Goal: Communication & Community: Answer question/provide support

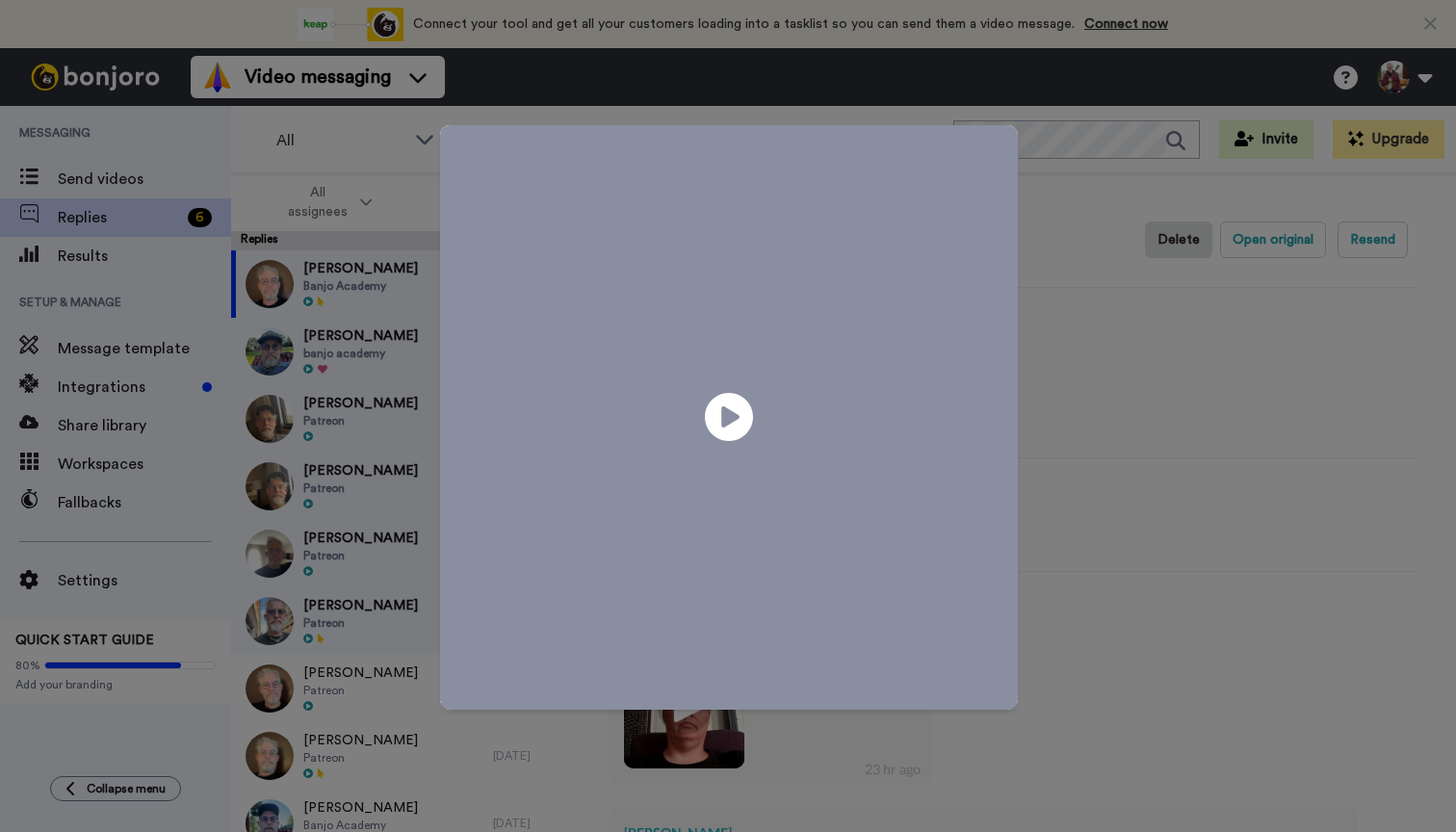
scroll to position [296, 0]
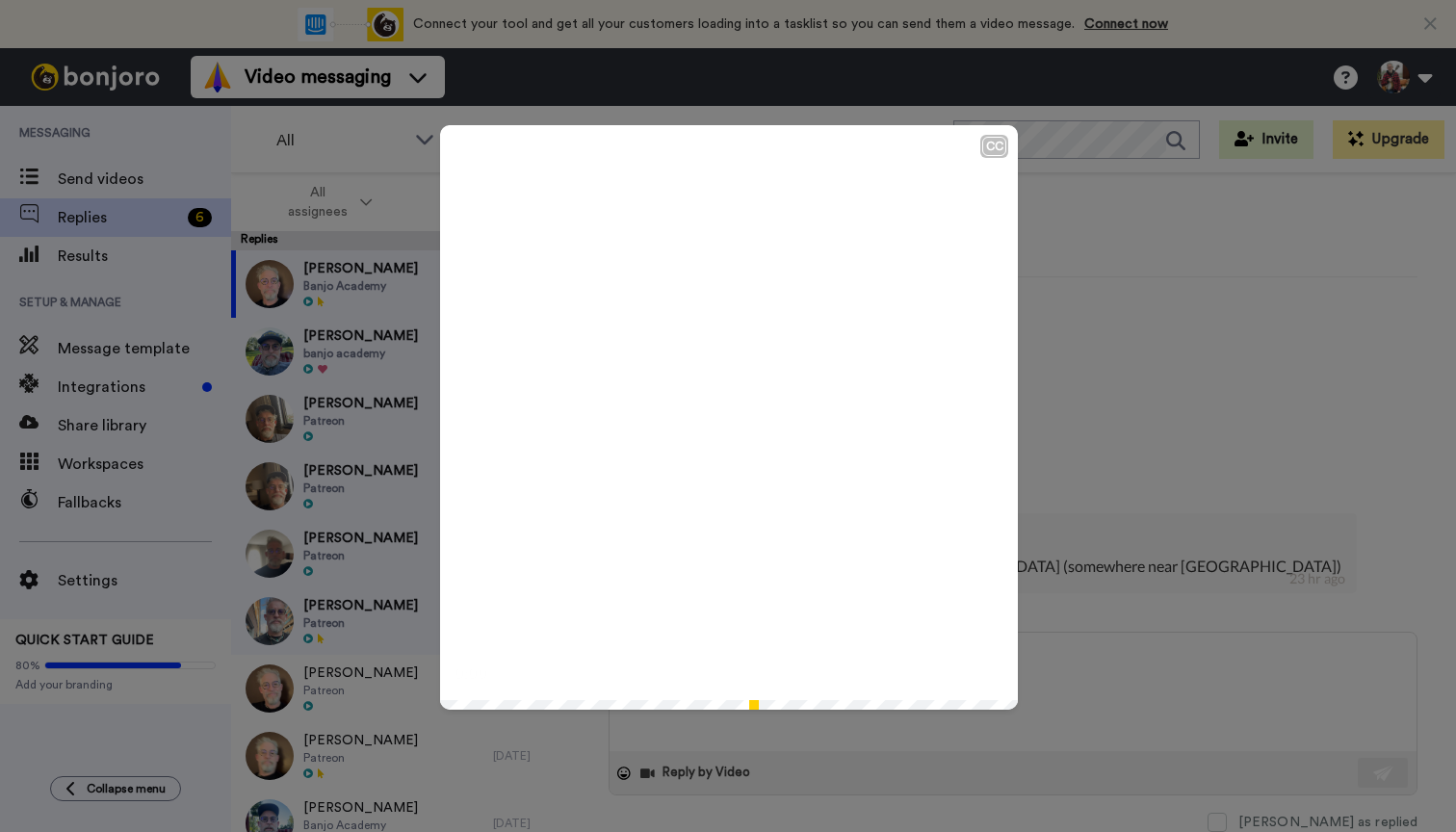
click at [715, 415] on icon at bounding box center [729, 417] width 51 height 51
click at [677, 776] on div "CC Play/Pause 1:31 / 1:31" at bounding box center [728, 416] width 1456 height 832
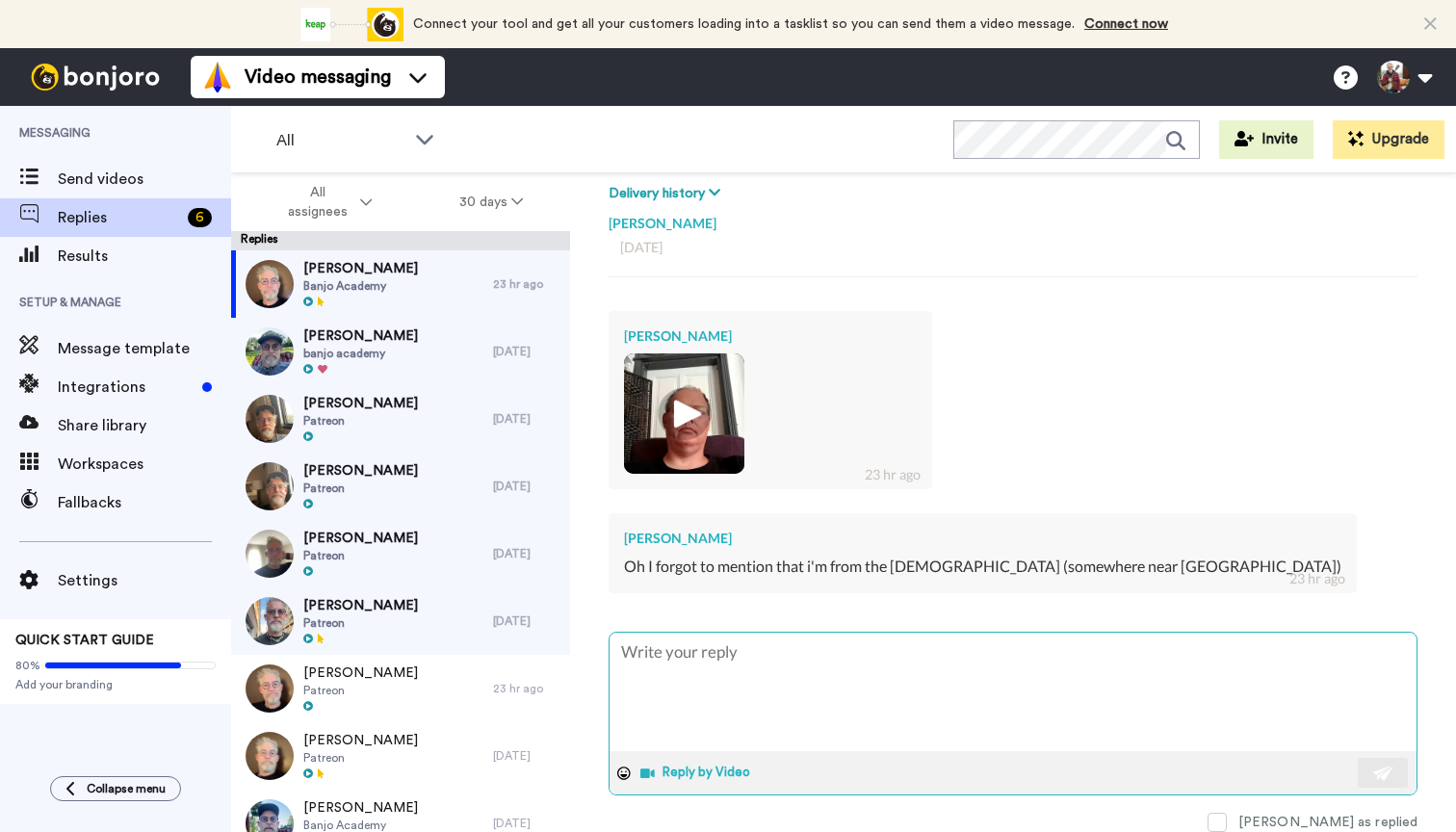
click at [695, 771] on button "Reply by Video" at bounding box center [697, 774] width 118 height 29
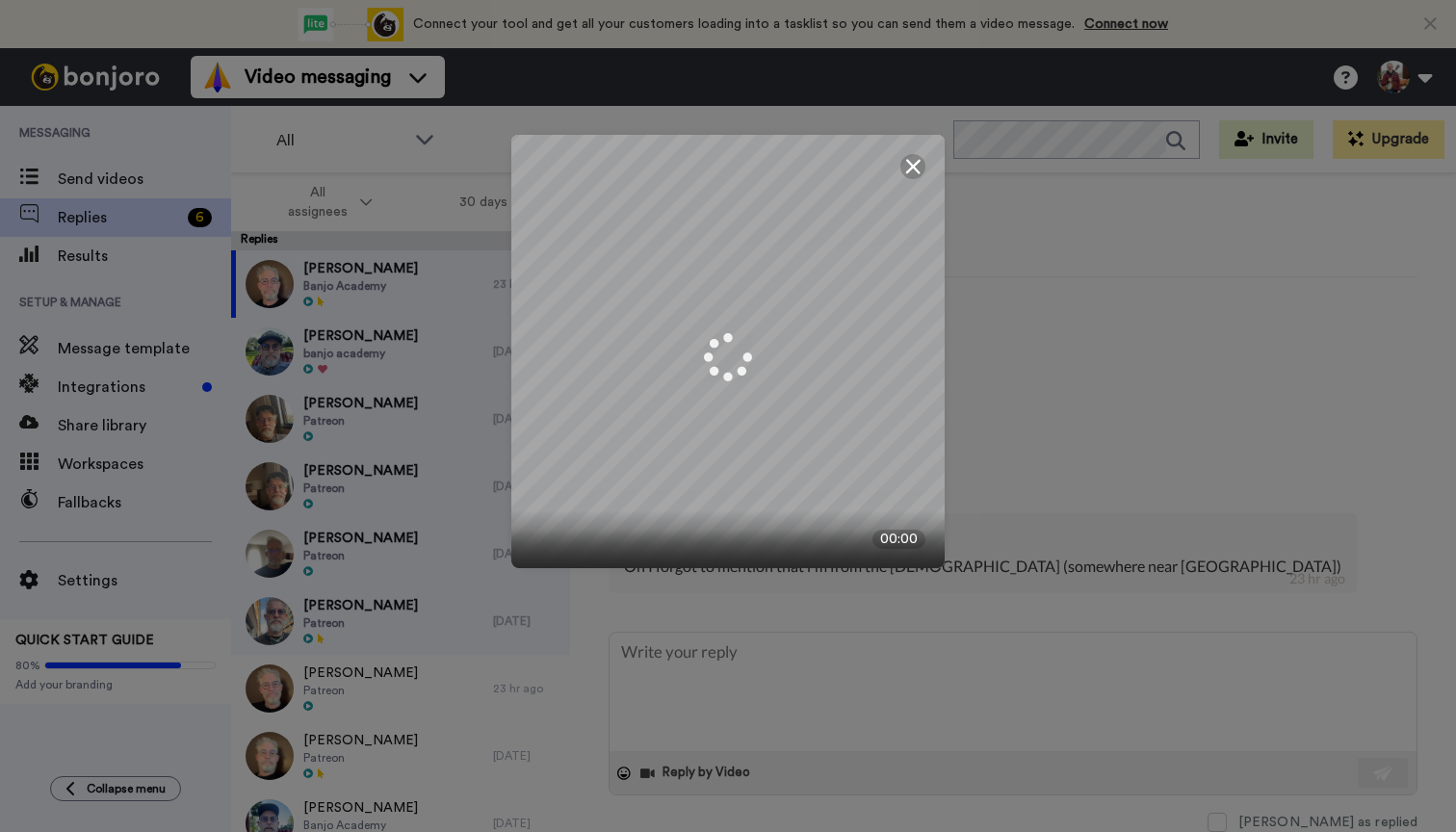
click at [916, 175] on div at bounding box center [913, 167] width 25 height 25
type textarea "x"
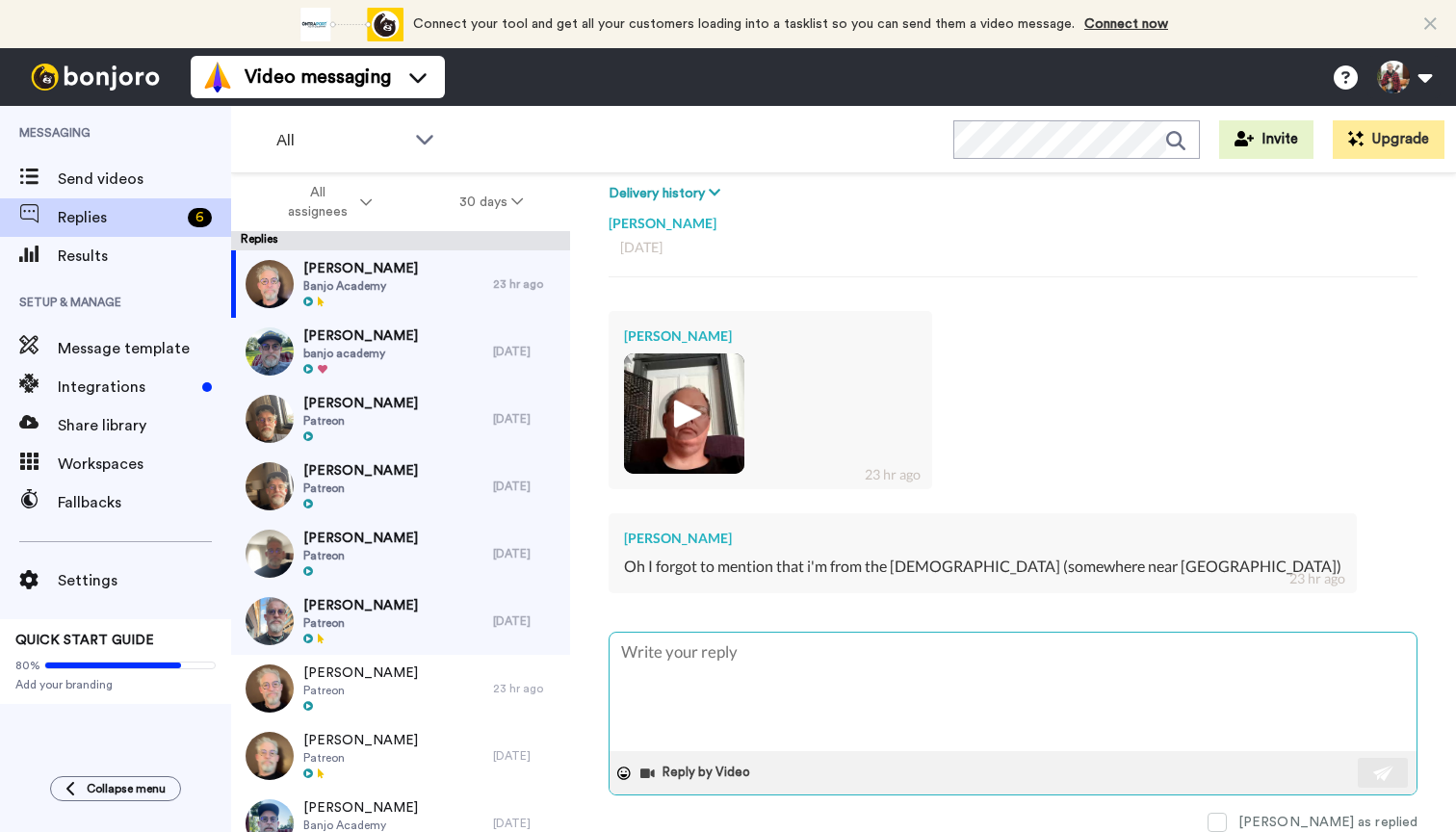
click at [671, 658] on textarea at bounding box center [1013, 692] width 807 height 119
type textarea "T"
type textarea "x"
type textarea "Th"
type textarea "x"
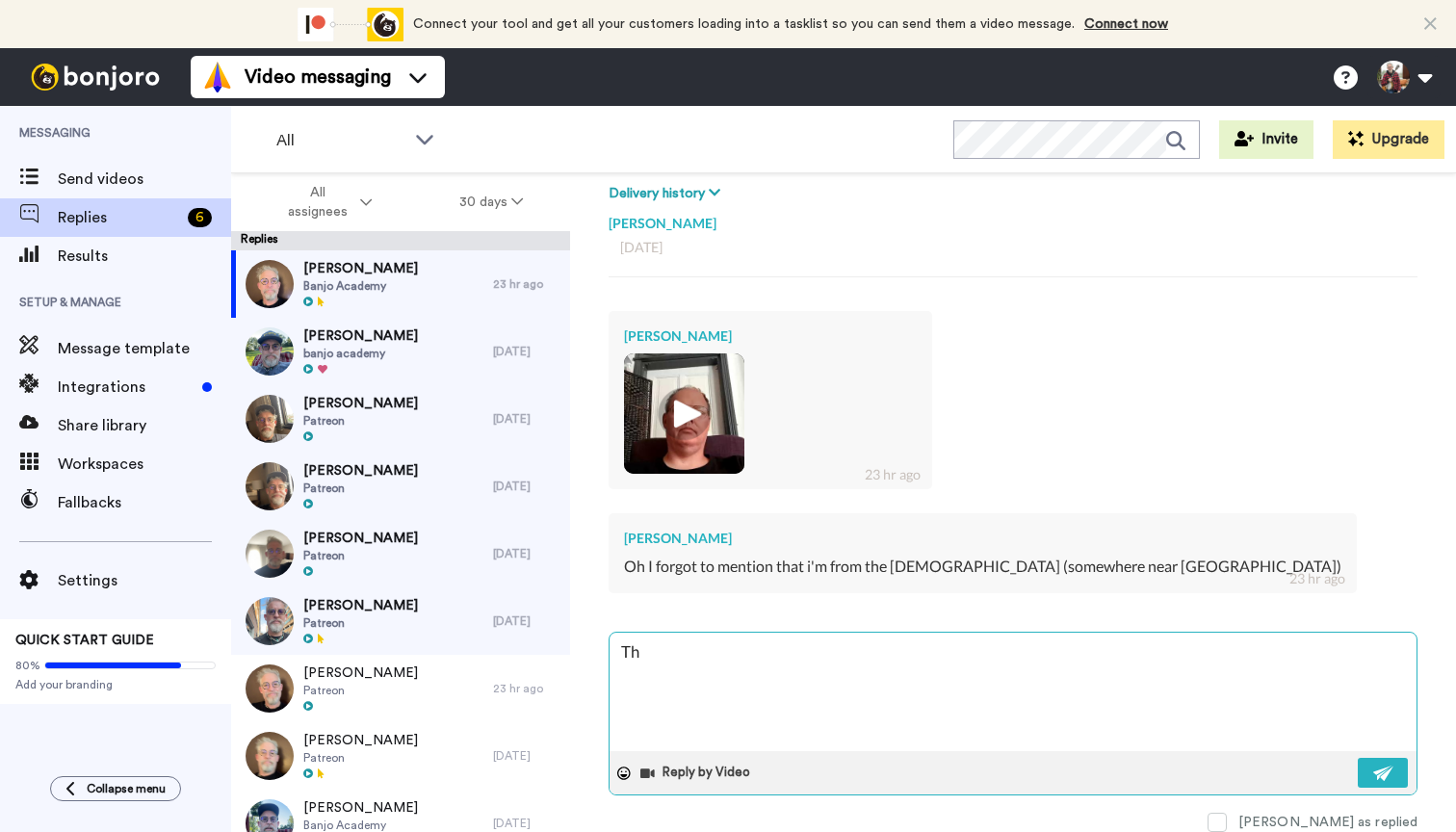
type textarea "Tha"
type textarea "x"
type textarea "Than"
type textarea "x"
type textarea "Thank"
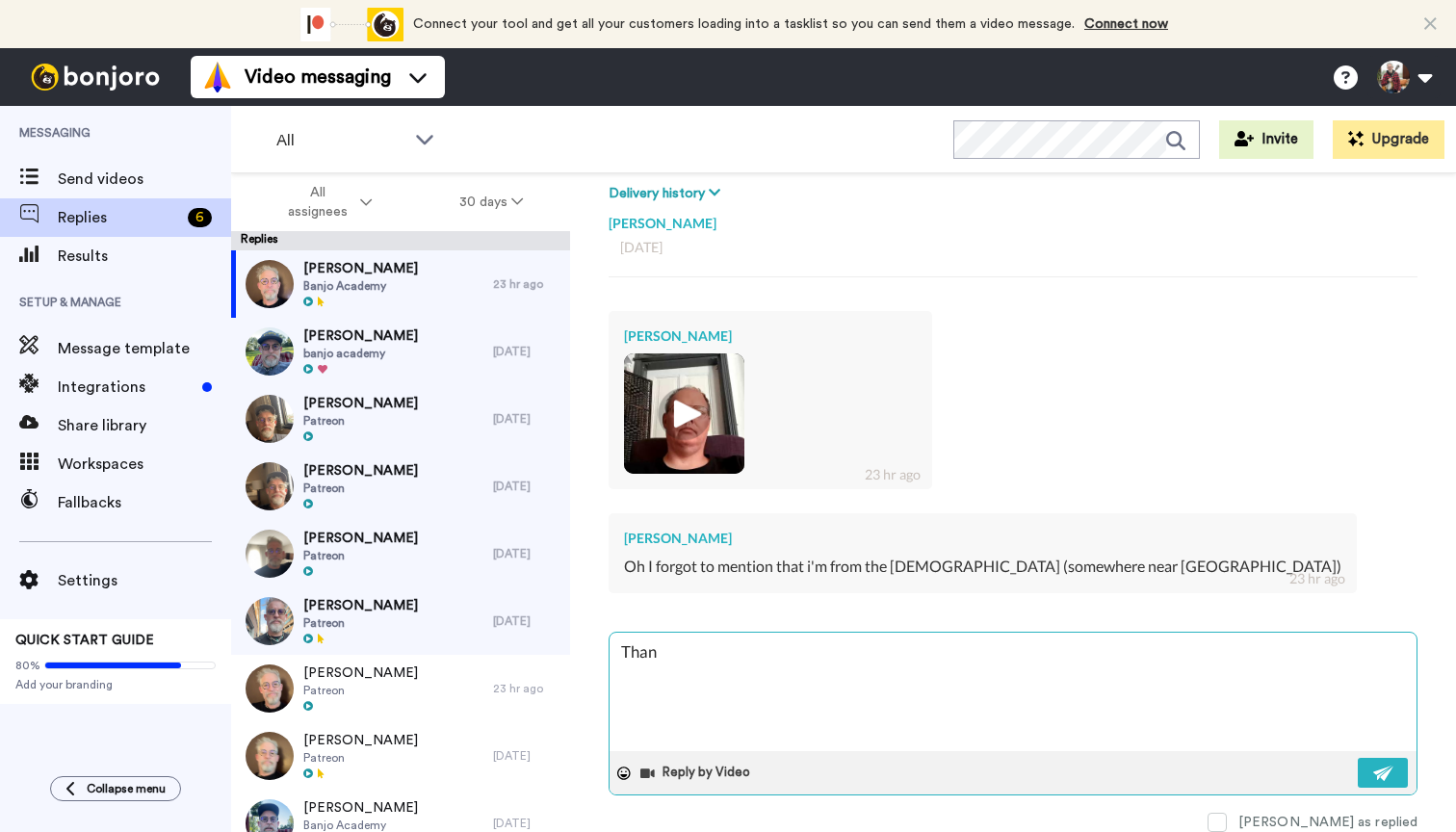
type textarea "x"
type textarea "Thanks"
type textarea "x"
type textarea "Thanks"
type textarea "x"
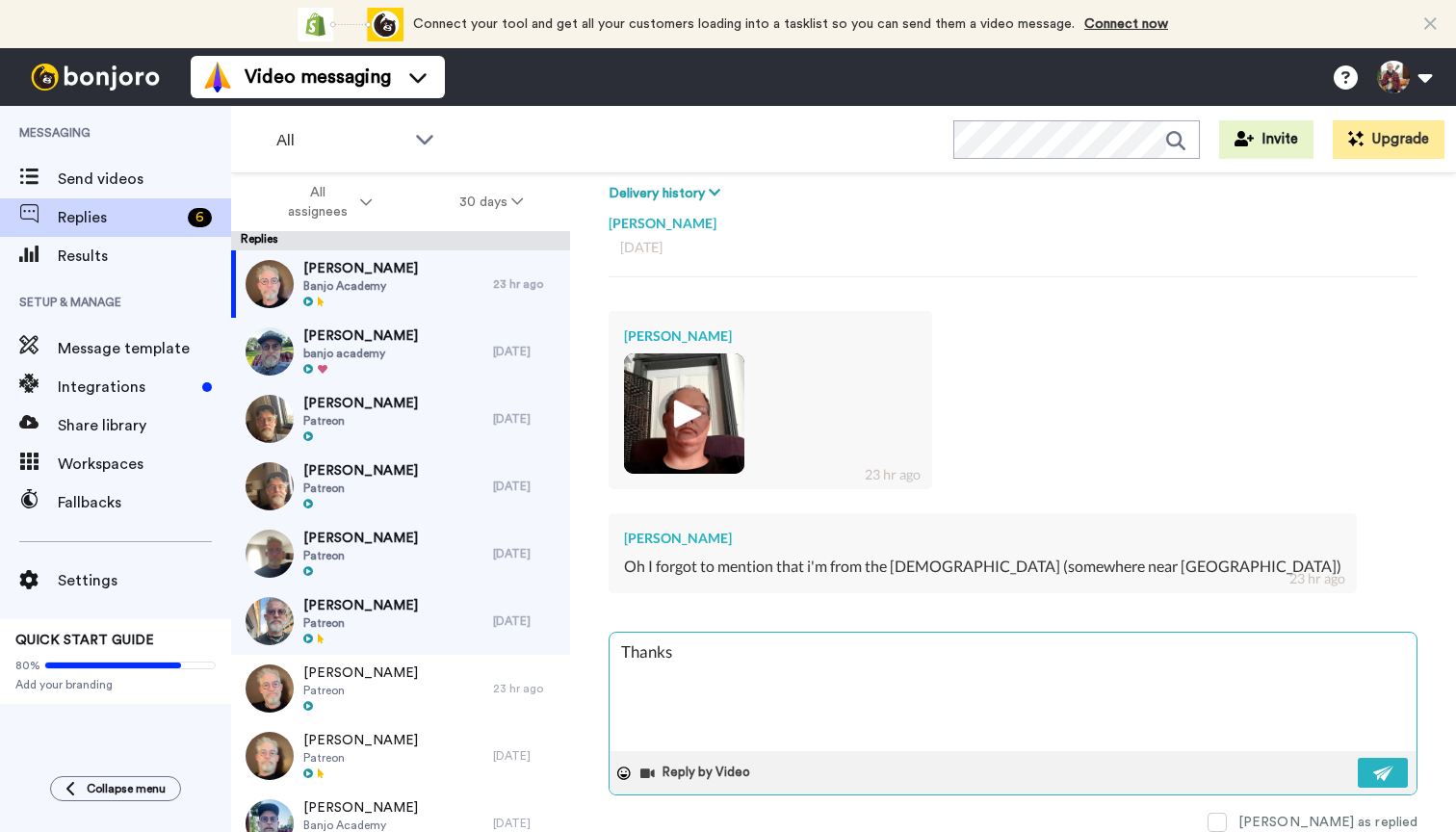
type textarea "Thanks J"
type textarea "x"
type textarea "Thanks Je"
type textarea "x"
type textarea "Thanks [PERSON_NAME]"
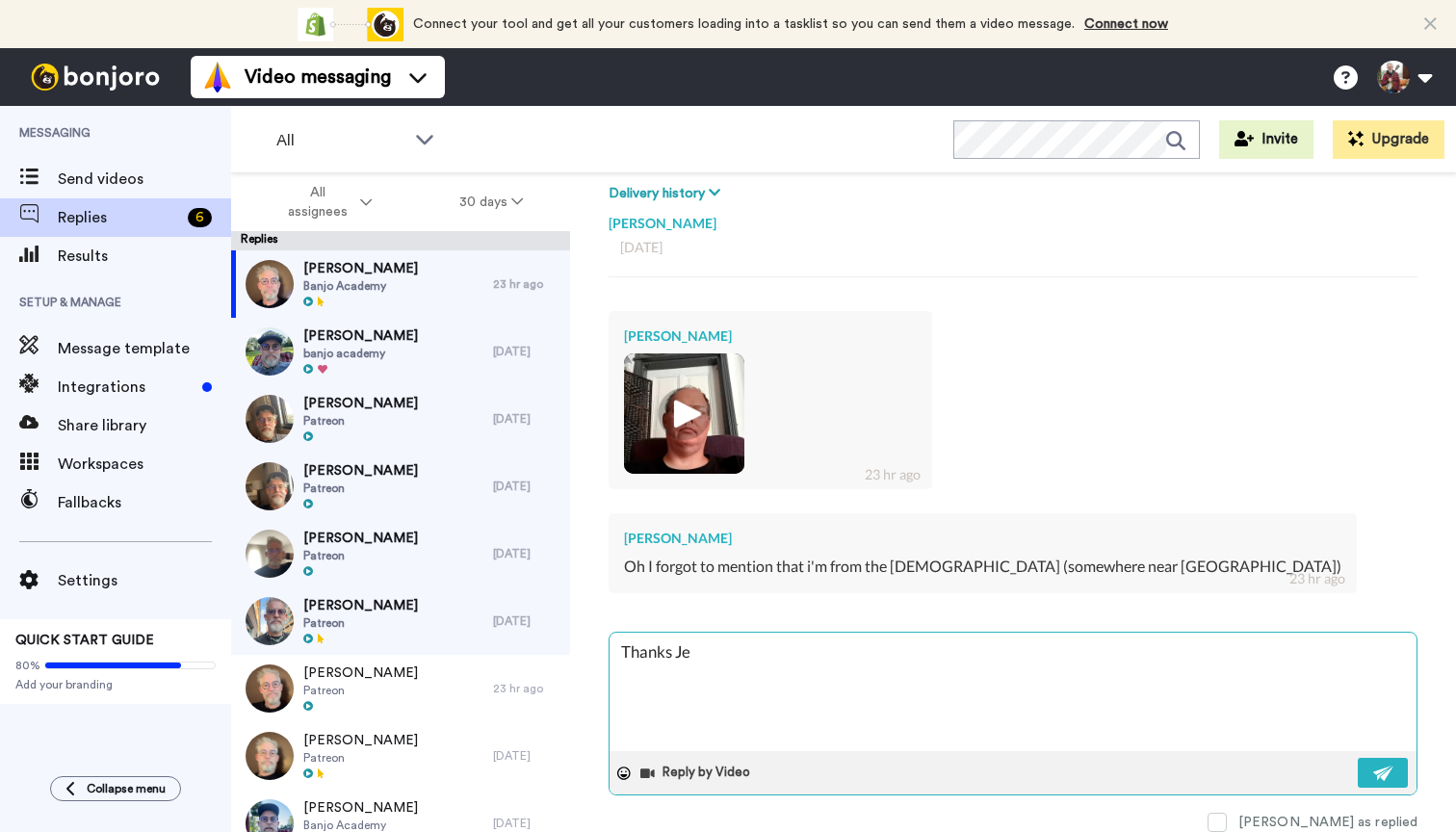
type textarea "x"
type textarea "Thanks [PERSON_NAME]"
type textarea "x"
type textarea "Thanks [PERSON_NAME]-"
type textarea "x"
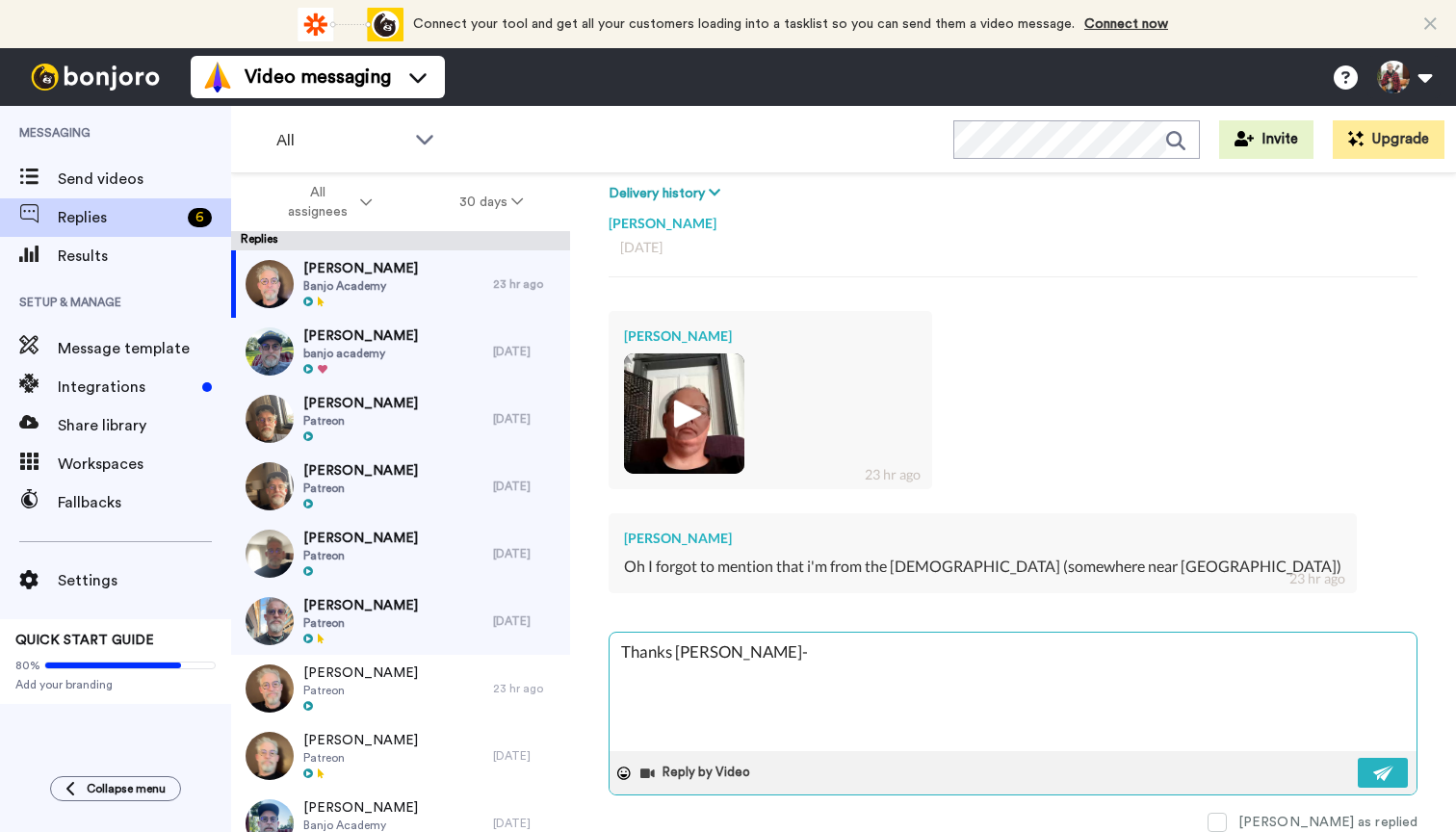
type textarea "Thanks [PERSON_NAME]"
type textarea "x"
type textarea "Thanks [PERSON_NAME]"
type textarea "x"
type textarea "Thanks [PERSON_NAME]"
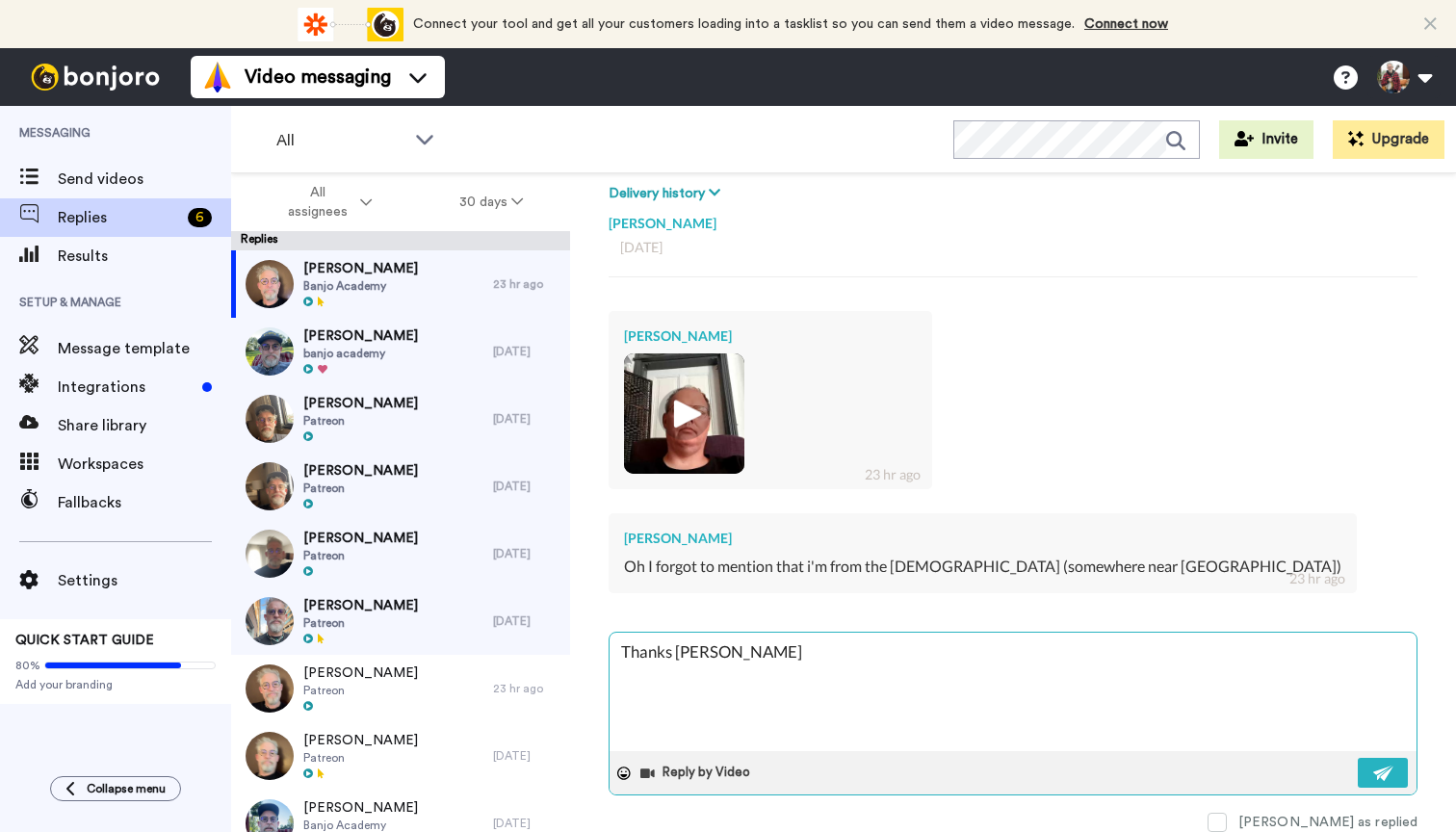
type textarea "x"
type textarea "Thanks [PERSON_NAME]"
type textarea "x"
type textarea "Thanks [PERSON_NAME]"
type textarea "x"
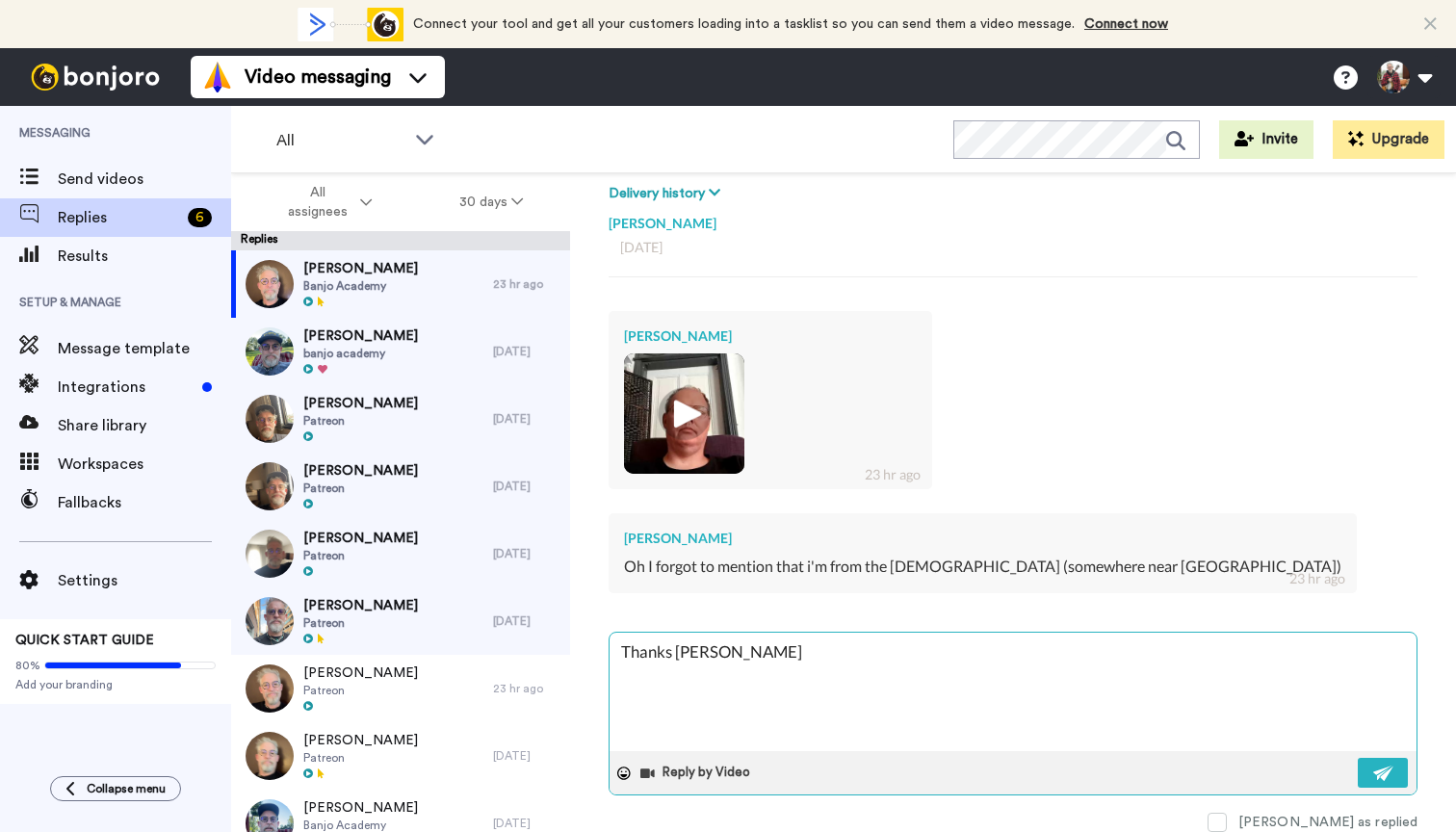
type textarea "Thanks [PERSON_NAME],"
type textarea "x"
type textarea "Thanks [PERSON_NAME],"
type textarea "x"
type textarea "Thanks [PERSON_NAME], n"
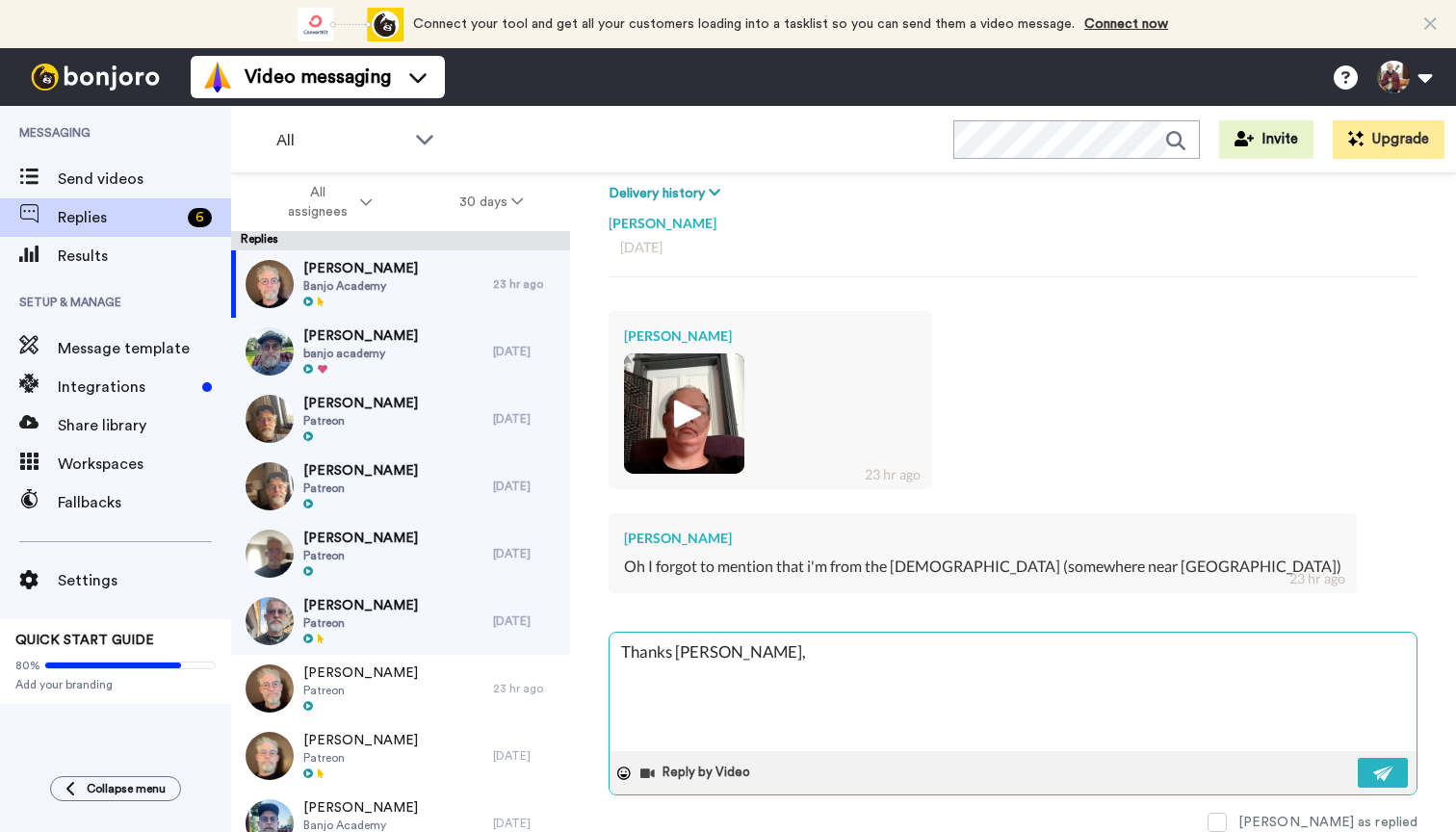
type textarea "x"
type textarea "Thanks [PERSON_NAME], ni"
type textarea "x"
type textarea "Thanks [PERSON_NAME], nic"
type textarea "x"
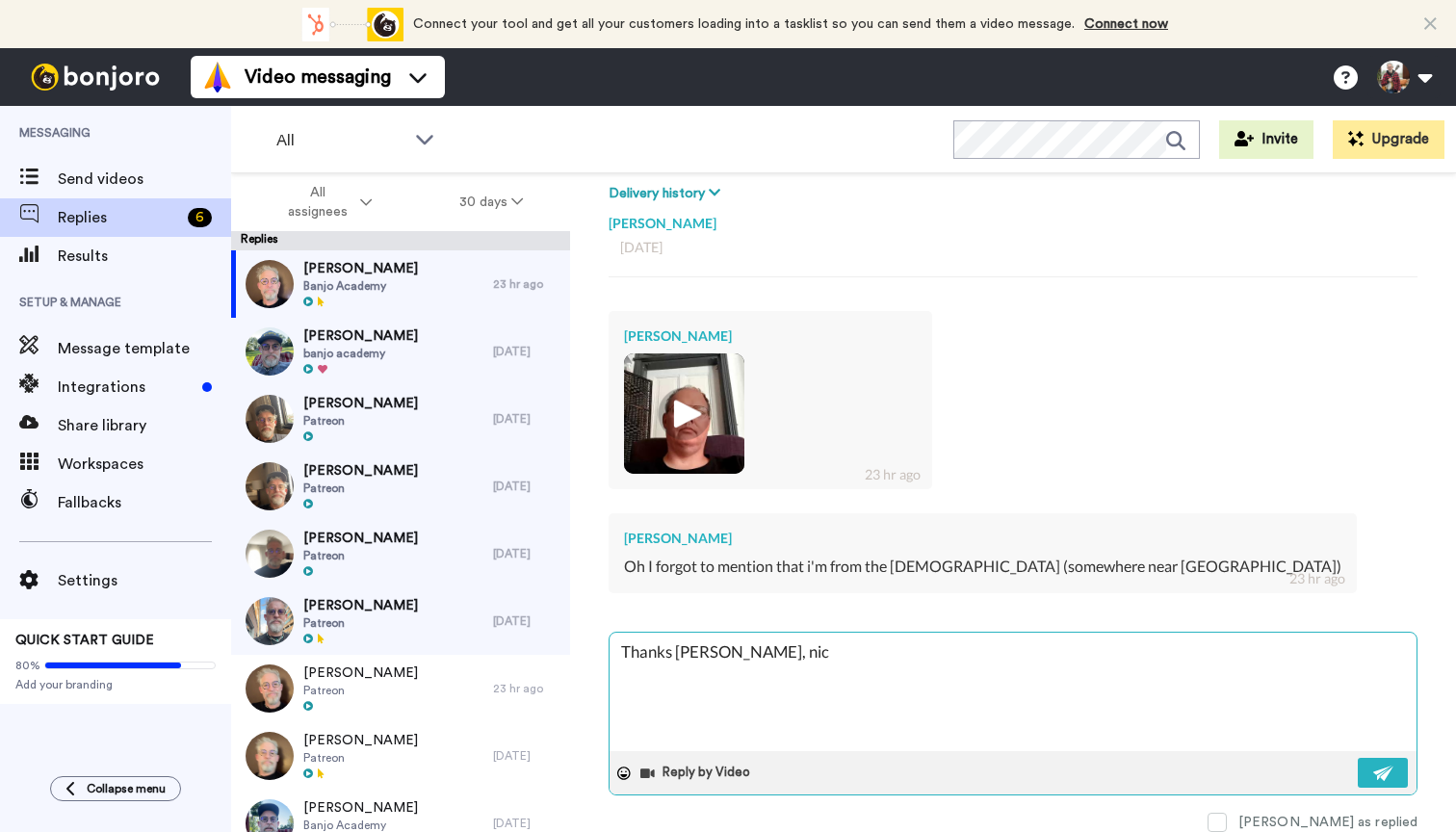
type textarea "Thanks [PERSON_NAME], [GEOGRAPHIC_DATA]"
type textarea "x"
type textarea "Thanks [PERSON_NAME], [GEOGRAPHIC_DATA]"
type textarea "x"
type textarea "Thanks [PERSON_NAME], nice l"
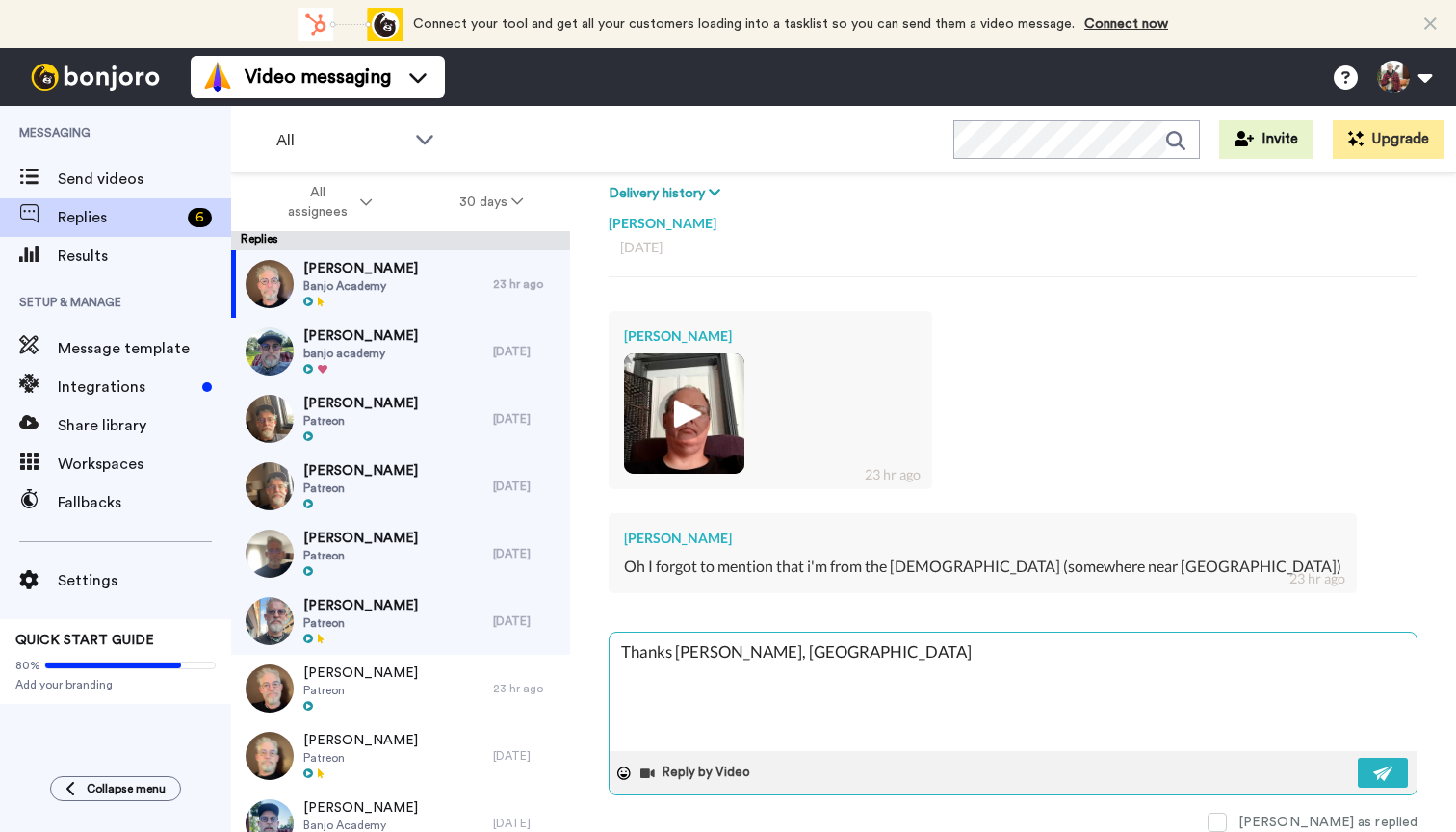
type textarea "x"
type textarea "Thanks [PERSON_NAME], nice lo"
type textarea "x"
type textarea "Thanks [PERSON_NAME], nice loo"
type textarea "x"
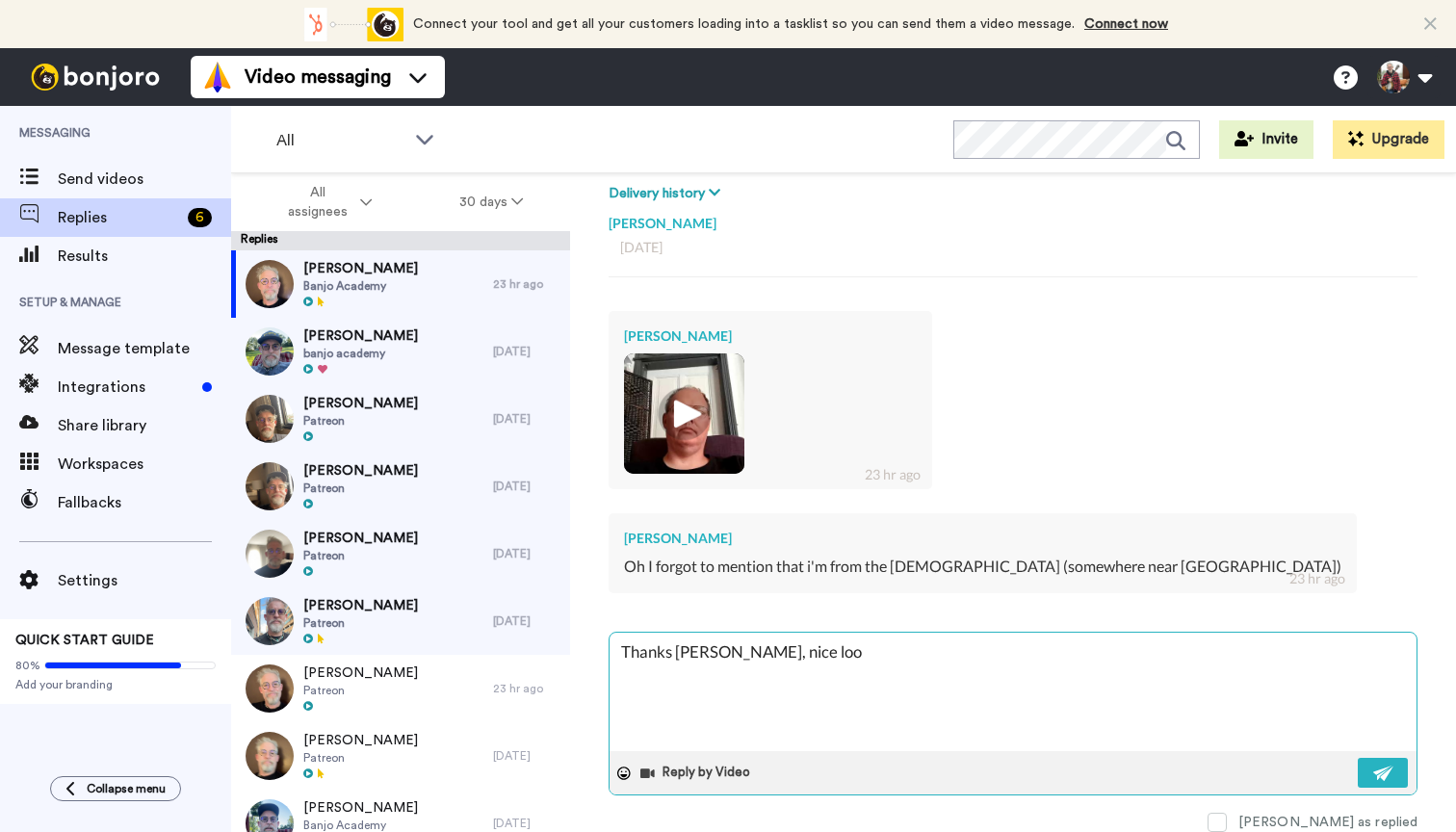
type textarea "Thanks [PERSON_NAME], [GEOGRAPHIC_DATA] look"
type textarea "x"
type textarea "Thanks [PERSON_NAME], nice looki"
type textarea "x"
type textarea "Thanks [PERSON_NAME], nice lookin"
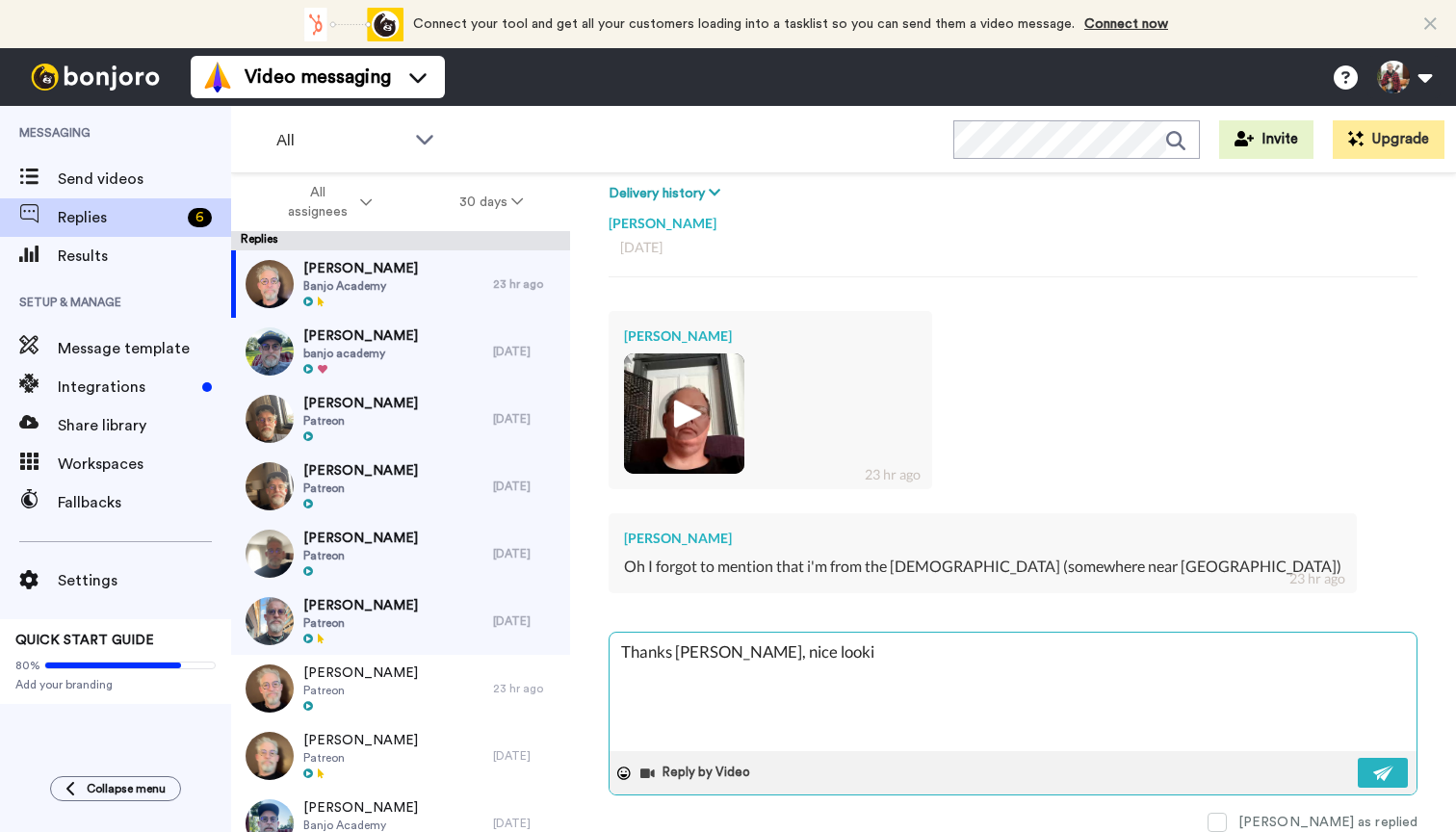
type textarea "x"
type textarea "Thanks [PERSON_NAME], [GEOGRAPHIC_DATA] looking"
type textarea "x"
type textarea "Thanks [PERSON_NAME], [GEOGRAPHIC_DATA] looking"
type textarea "x"
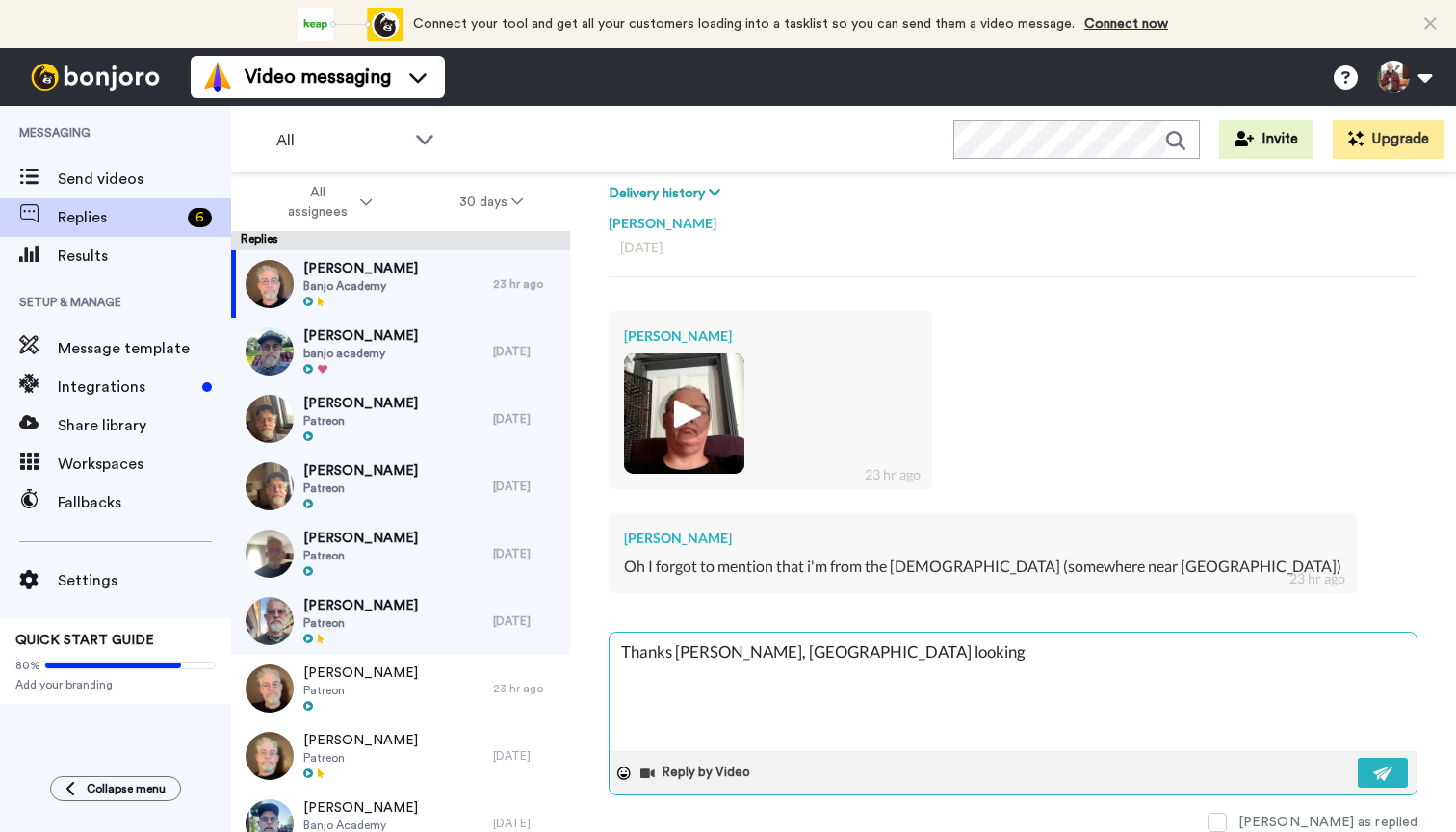
type textarea "Thanks [PERSON_NAME], nice looking s"
type textarea "x"
type textarea "Thanks [PERSON_NAME], nice looking se"
type textarea "x"
type textarea "Thanks [PERSON_NAME], [GEOGRAPHIC_DATA] looking sec"
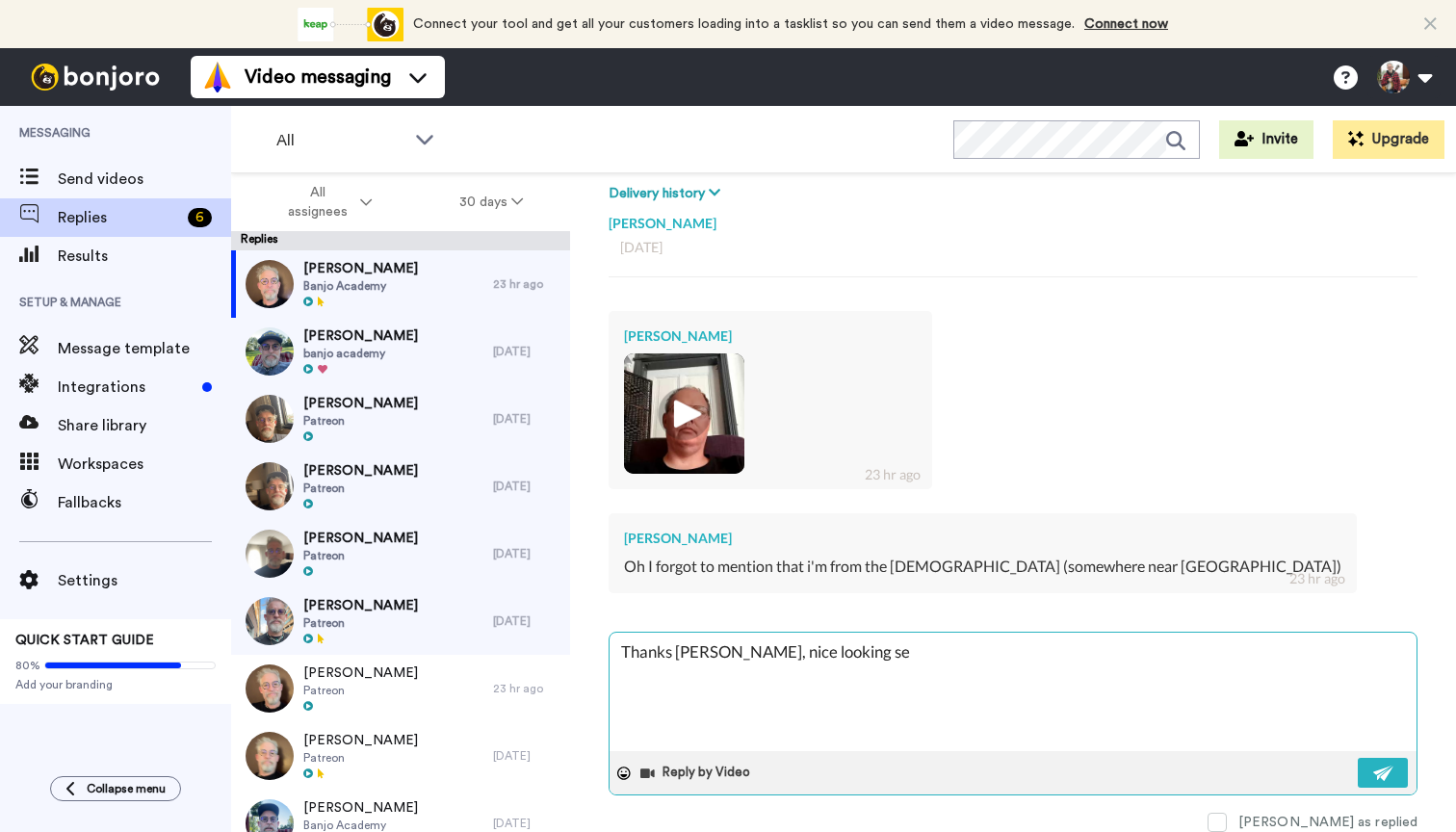
type textarea "x"
type textarea "Thanks [PERSON_NAME], nice looking se"
type textarea "x"
type textarea "Thanks [PERSON_NAME], nice looking sel"
type textarea "x"
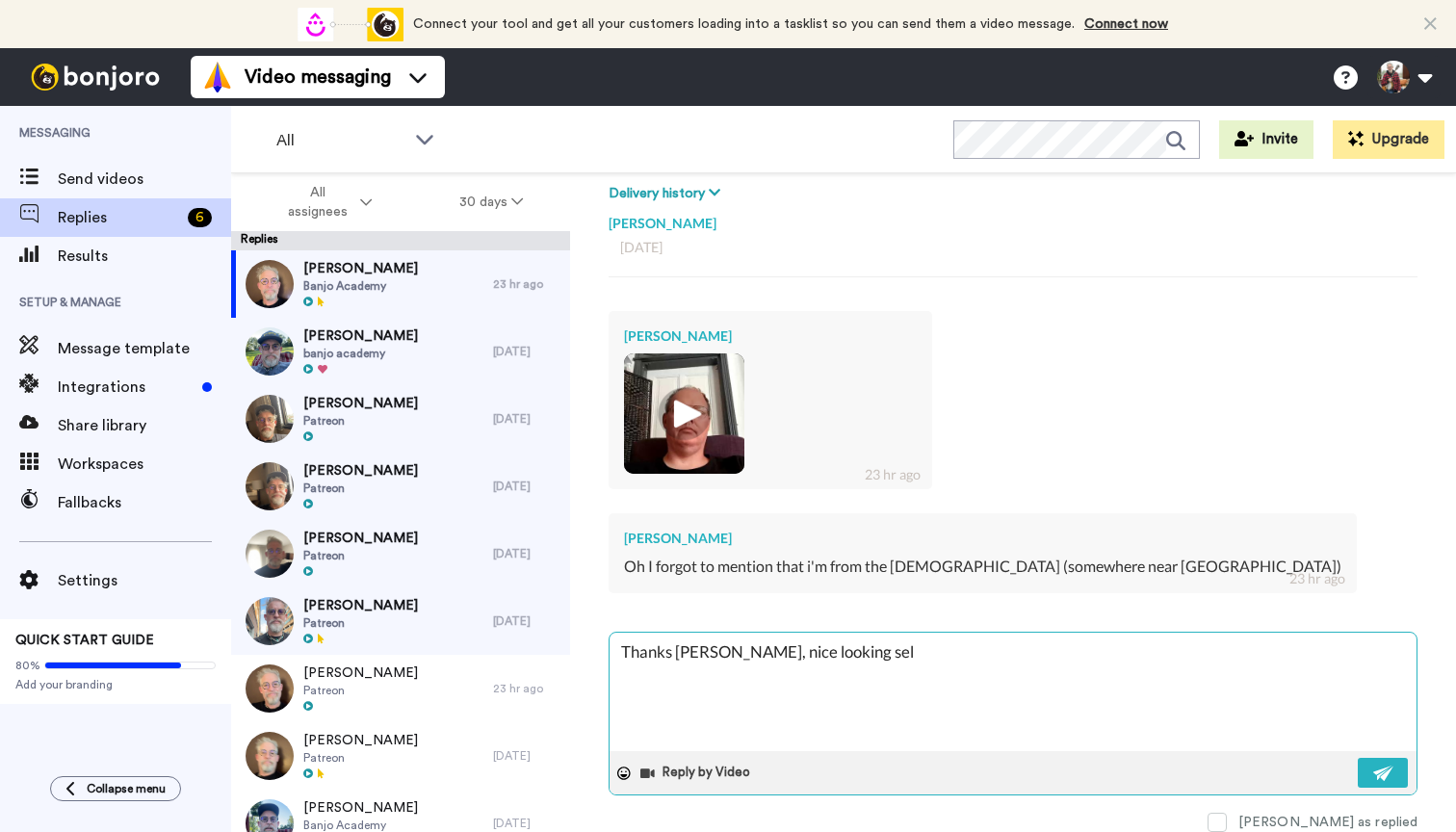
type textarea "Thanks [PERSON_NAME], nice looking sele"
type textarea "x"
type textarea "Thanks [PERSON_NAME], nice looking selec"
type textarea "x"
type textarea "Thanks [PERSON_NAME], [GEOGRAPHIC_DATA] looking select"
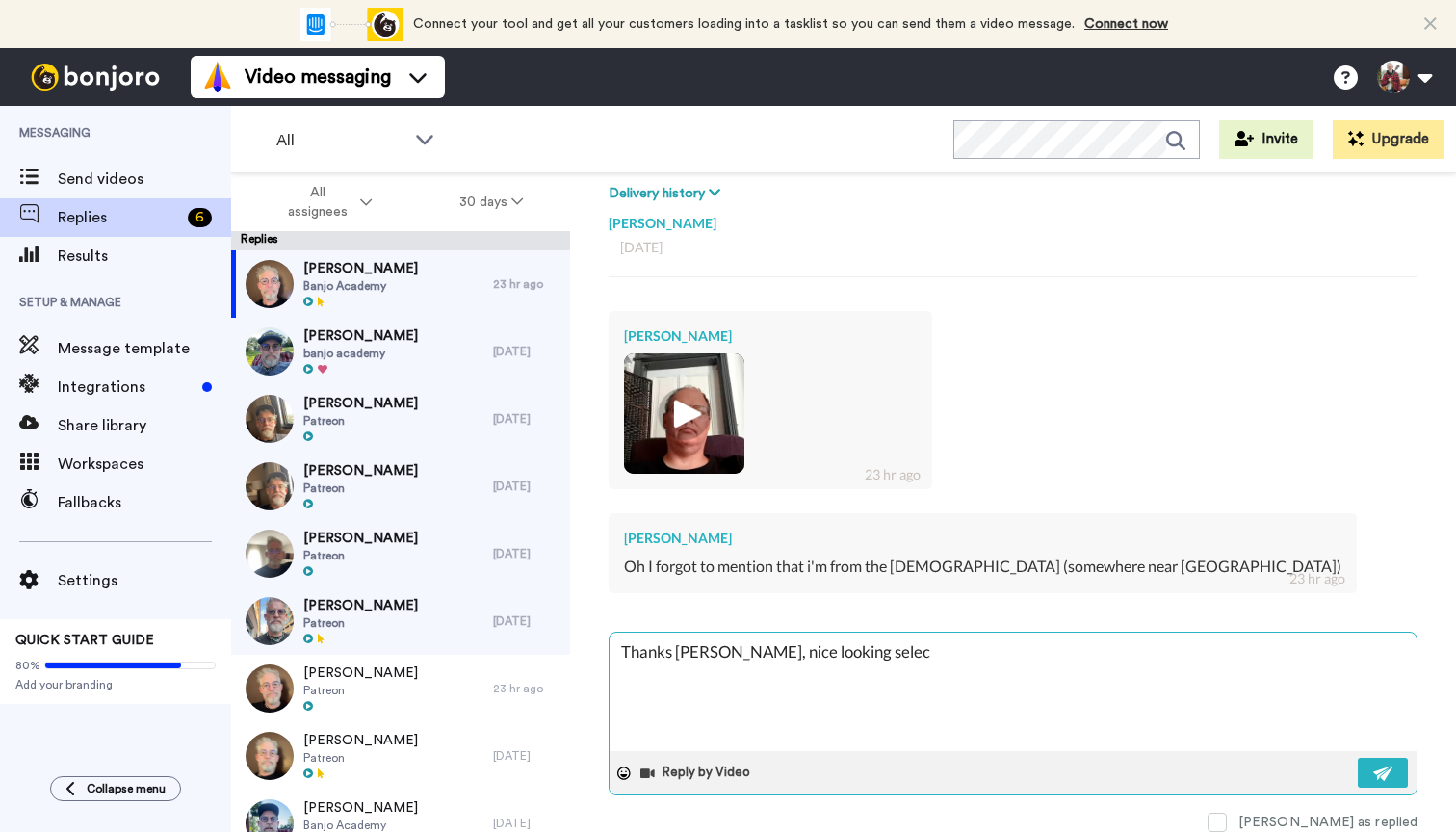
type textarea "x"
type textarea "Thanks [PERSON_NAME], [GEOGRAPHIC_DATA] looking selecti"
type textarea "x"
type textarea "Thanks [PERSON_NAME], [GEOGRAPHIC_DATA] looking selectio"
type textarea "x"
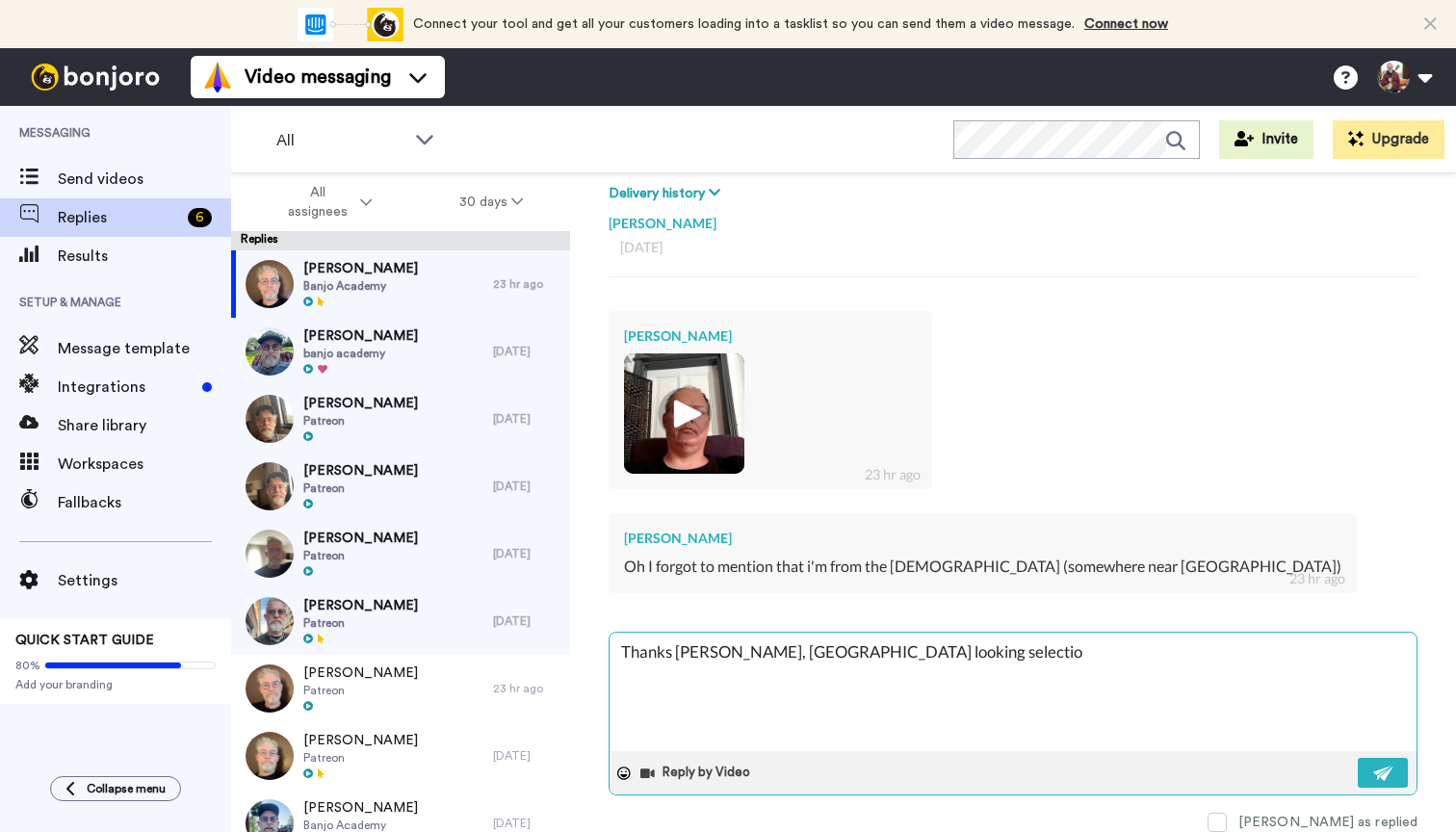
type textarea "Thanks [PERSON_NAME], nice looking selection"
type textarea "x"
type textarea "Thanks [PERSON_NAME], nice looking selection"
type textarea "x"
type textarea "Thanks [PERSON_NAME], nice looking selection o"
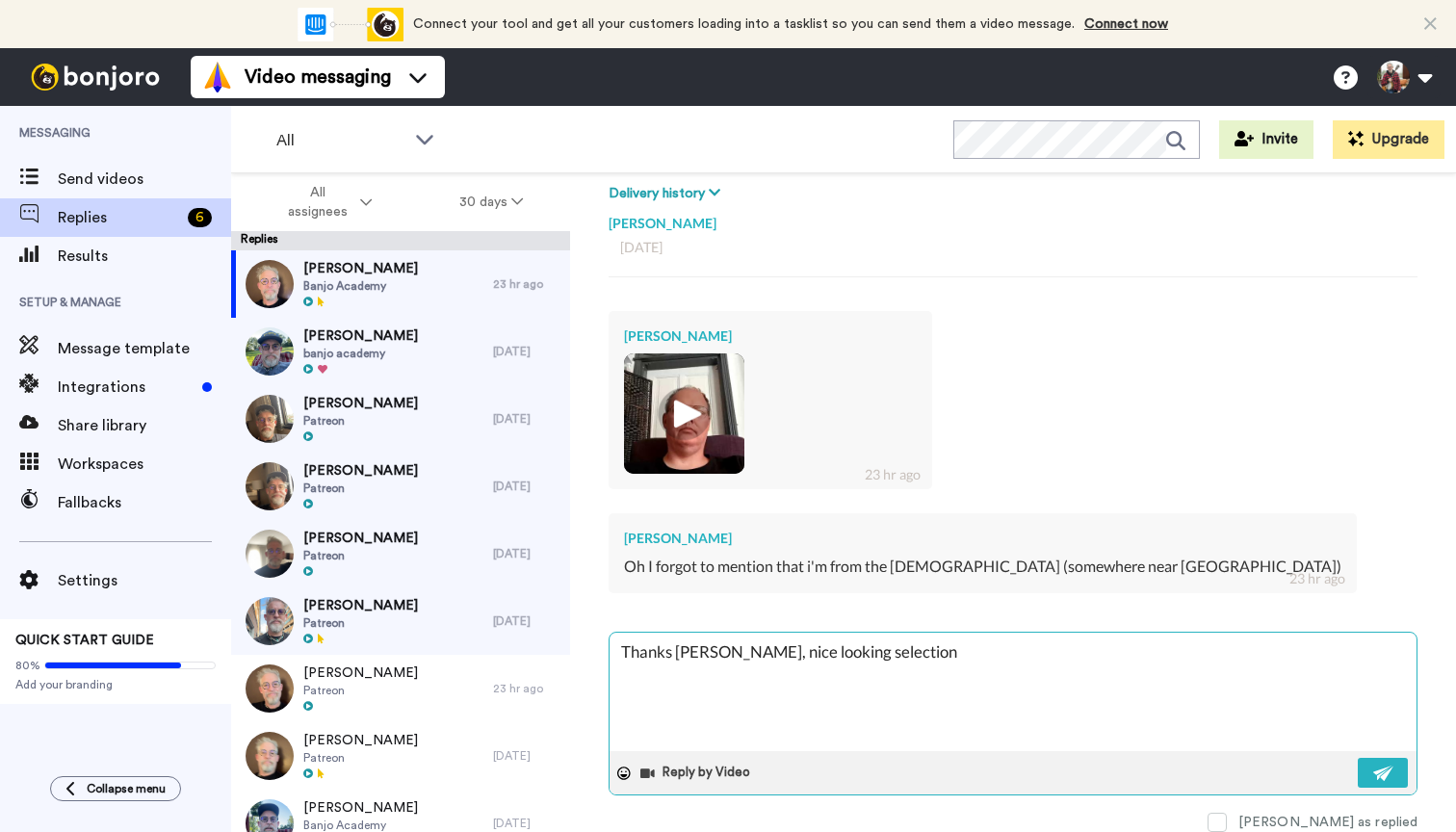
type textarea "x"
type textarea "Thanks [PERSON_NAME], [GEOGRAPHIC_DATA] looking selection of"
type textarea "x"
type textarea "Thanks [PERSON_NAME], [GEOGRAPHIC_DATA] looking selection of"
type textarea "x"
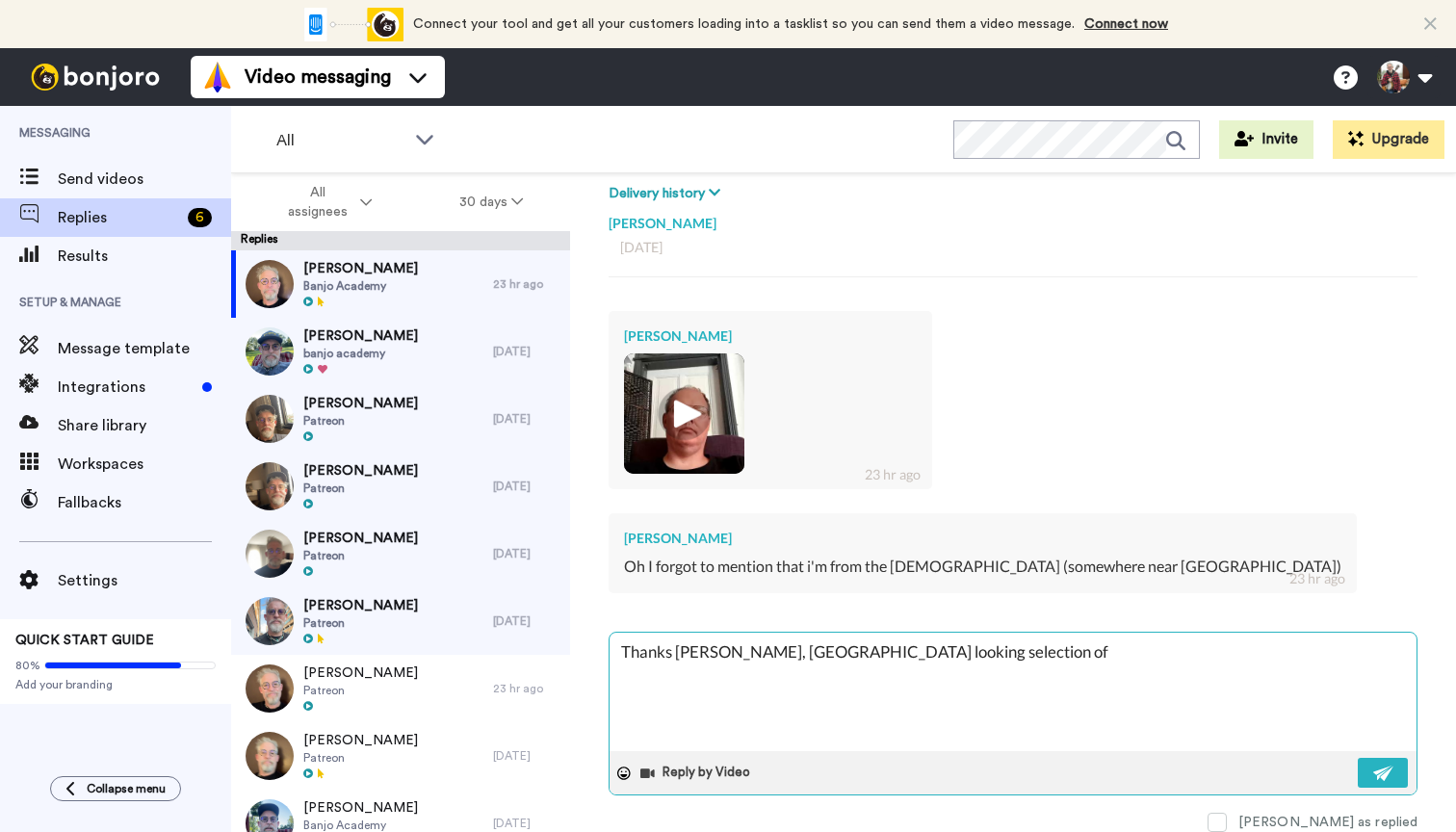
type textarea "Thanks [PERSON_NAME], nice looking selection of i"
type textarea "x"
type textarea "Thanks [PERSON_NAME], nice looking selection of in"
type textarea "x"
type textarea "Thanks [PERSON_NAME], nice looking selection of ins"
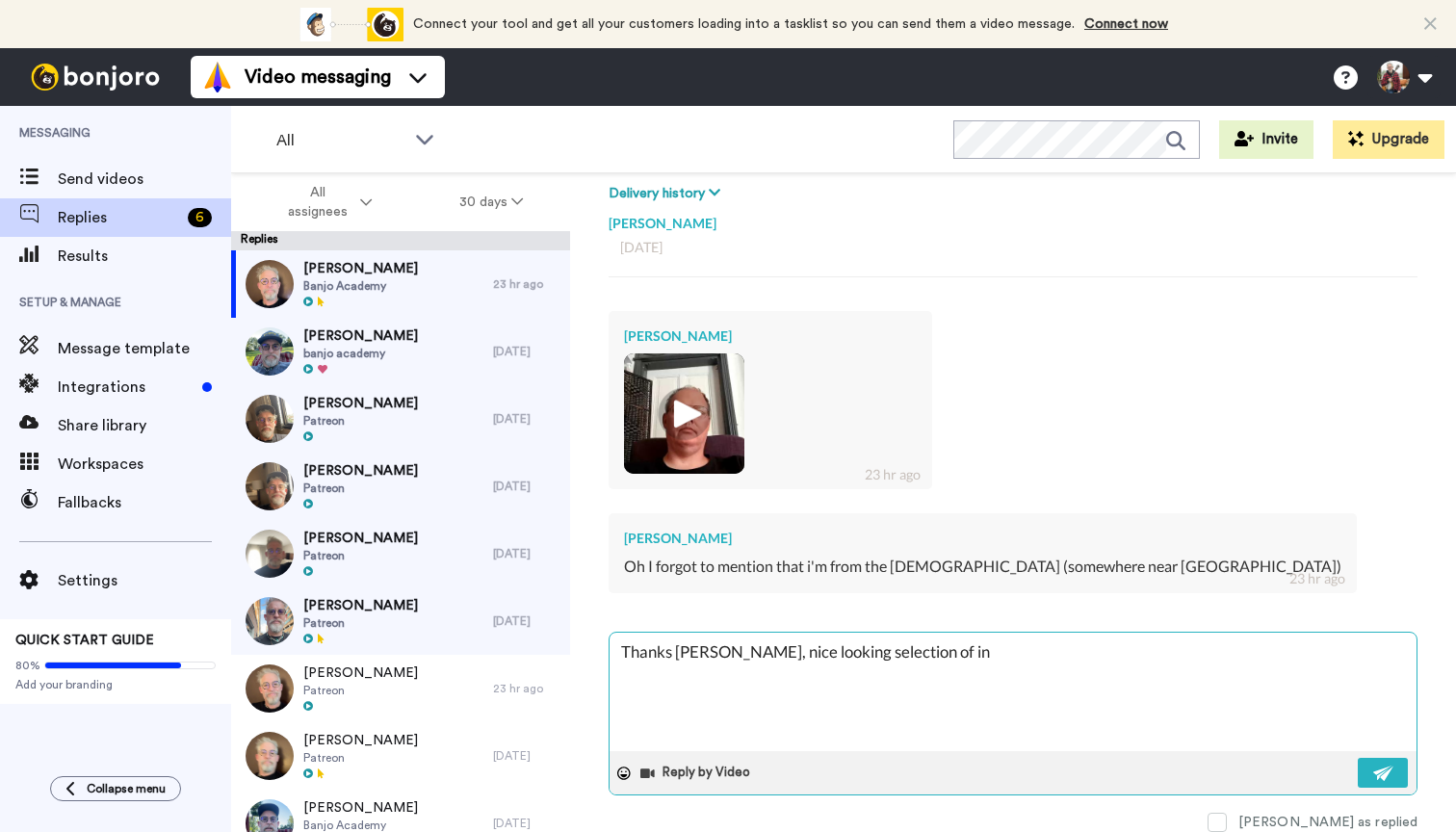
type textarea "x"
type textarea "Thanks [PERSON_NAME], nice looking selection of inst"
type textarea "x"
type textarea "Thanks [PERSON_NAME], nice looking selection of instr"
type textarea "x"
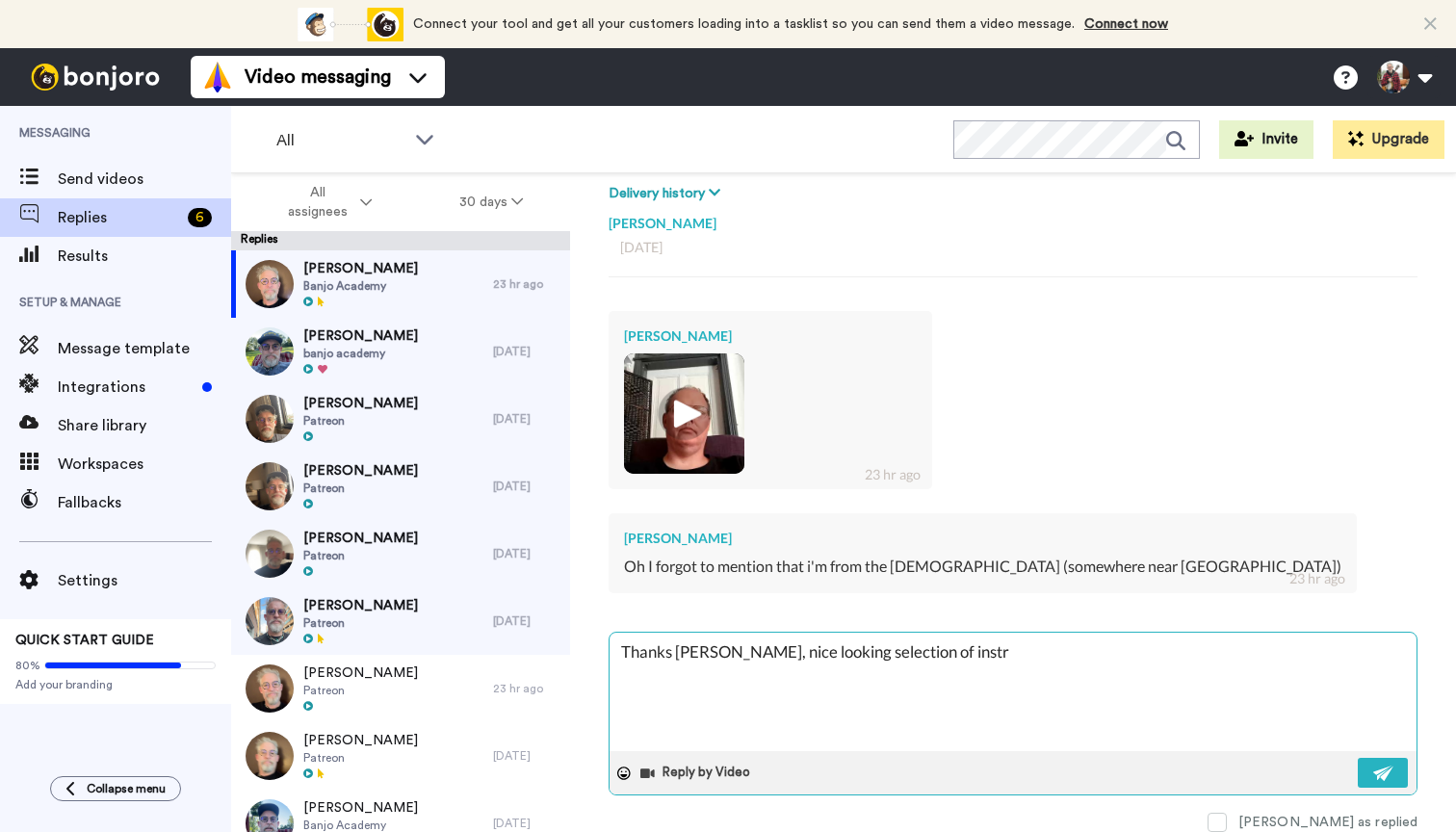
type textarea "Thanks [PERSON_NAME], nice looking selection of instru"
type textarea "x"
type textarea "Thanks [PERSON_NAME], nice looking selection of instrum"
type textarea "x"
type textarea "Thanks [PERSON_NAME], [GEOGRAPHIC_DATA] looking selection of instrume"
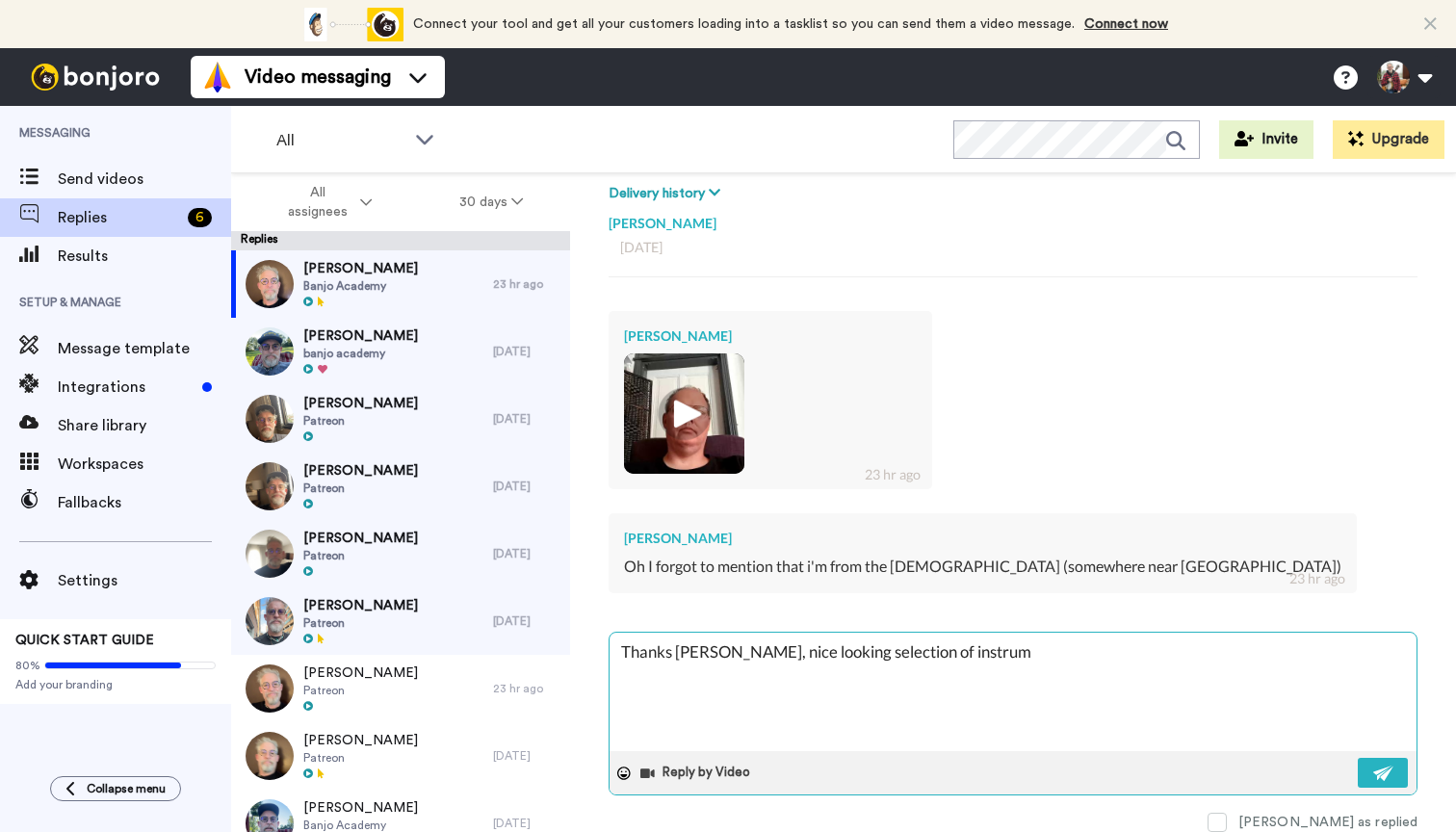
type textarea "x"
type textarea "Thanks [PERSON_NAME], nice looking selection of instrumen"
type textarea "x"
type textarea "Thanks [PERSON_NAME], nice looking selection of instrument"
type textarea "x"
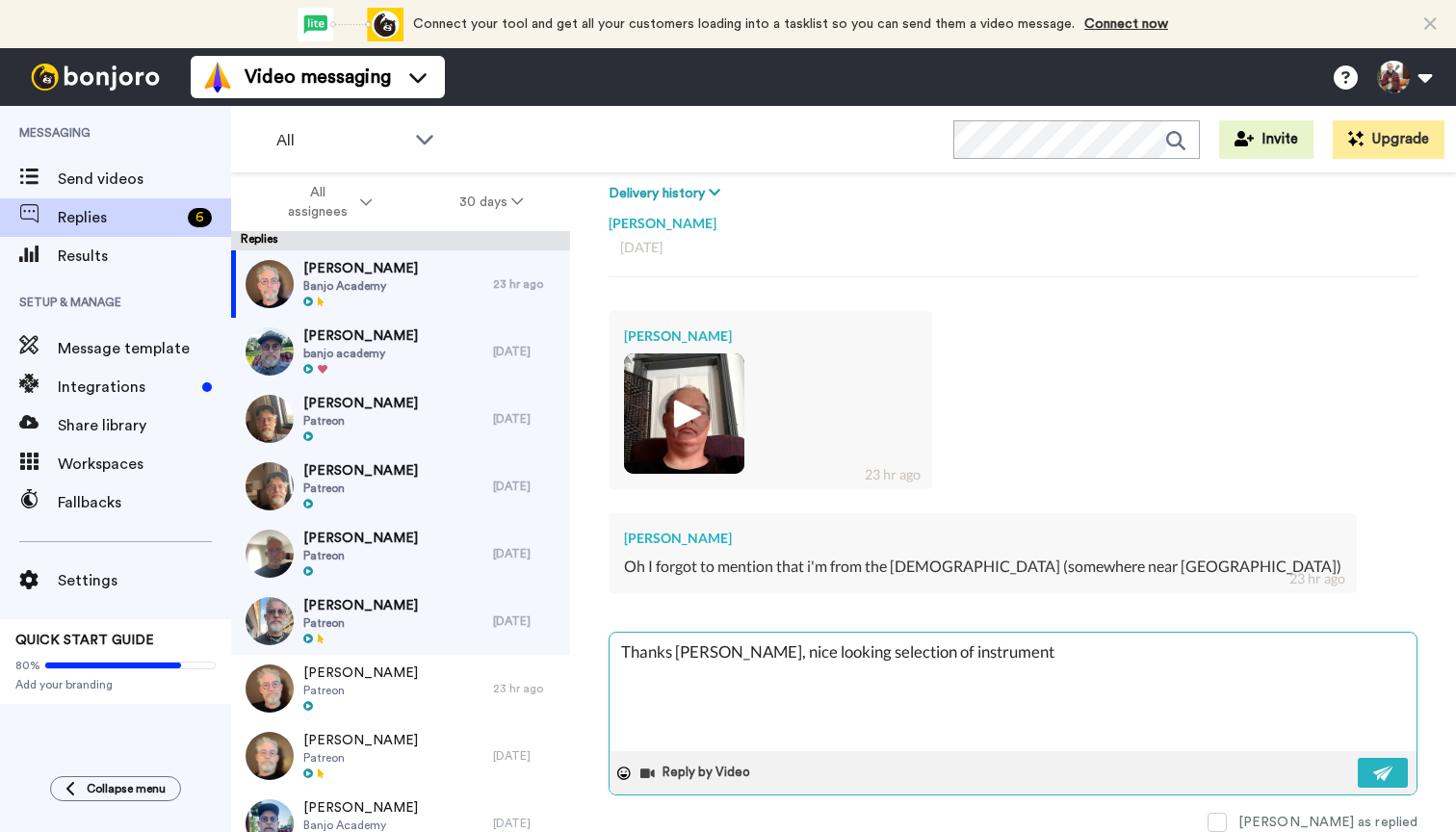
type textarea "Thanks [PERSON_NAME], nice looking selection of instruments"
type textarea "x"
type textarea "Thanks [PERSON_NAME], nice looking selection of instruments."
type textarea "x"
type textarea "Thanks [PERSON_NAME], nice looking selection of instruments."
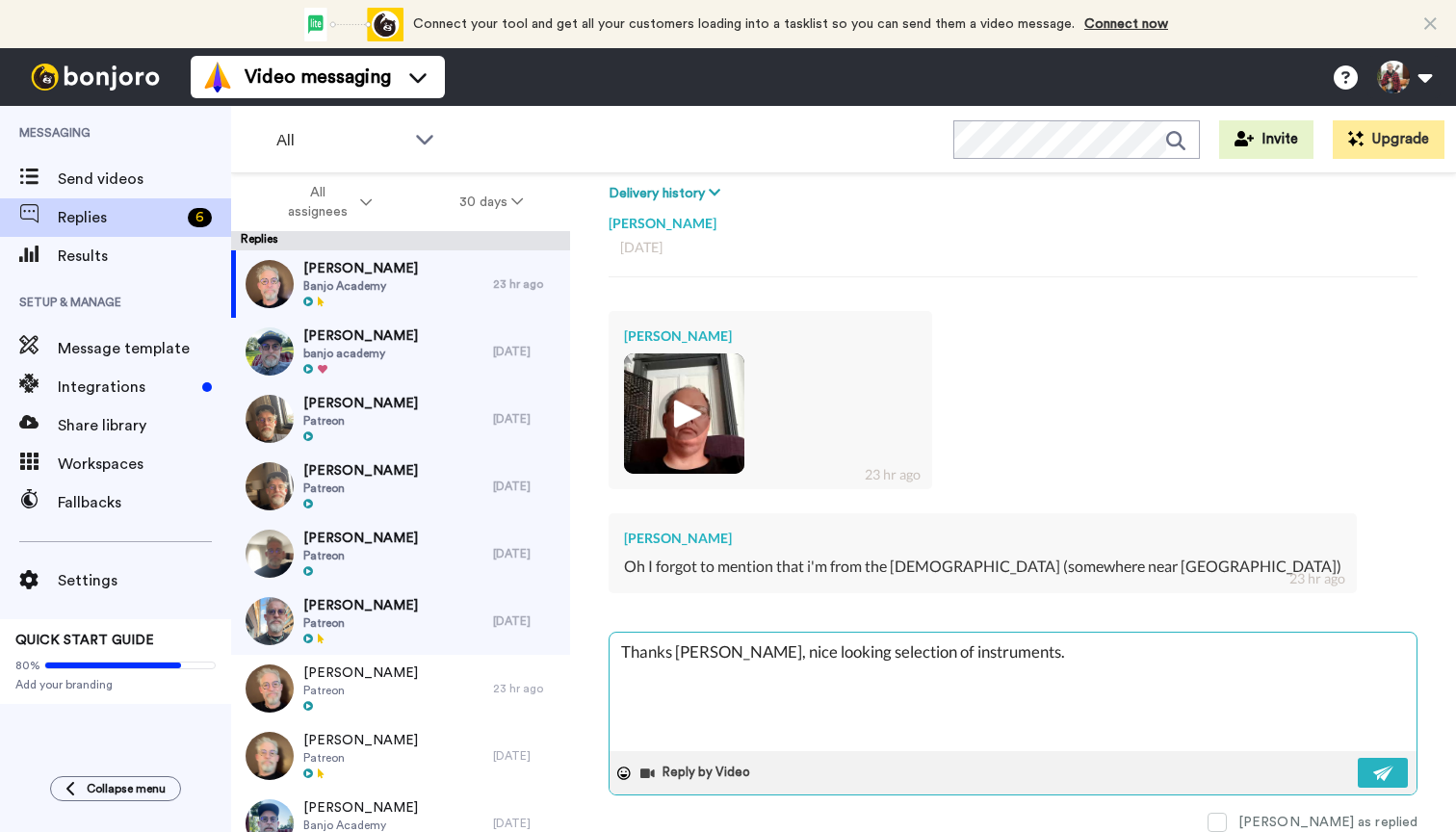
type textarea "x"
type textarea "Thanks [PERSON_NAME], nice looking selection of instruments. O"
type textarea "x"
type textarea "Thanks [PERSON_NAME], nice looking selection of instruments. OI"
type textarea "x"
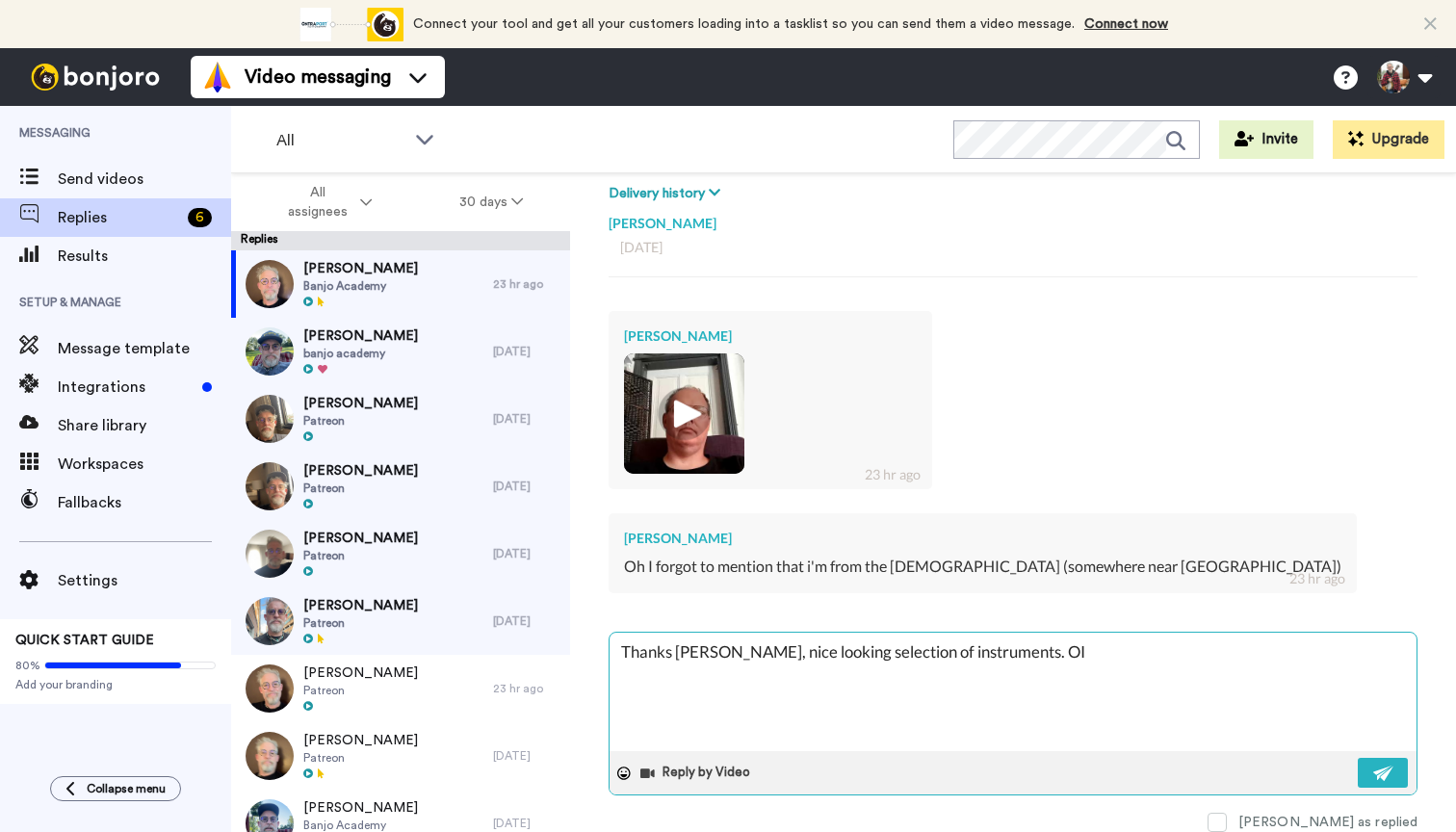
type textarea "Thanks [PERSON_NAME], nice looking selection of instruments. OI'"
type textarea "x"
type textarea "Thanks [PERSON_NAME], nice looking selection of instruments. OI'v"
type textarea "x"
type textarea "Thanks [PERSON_NAME], nice looking selection of instruments. OI've"
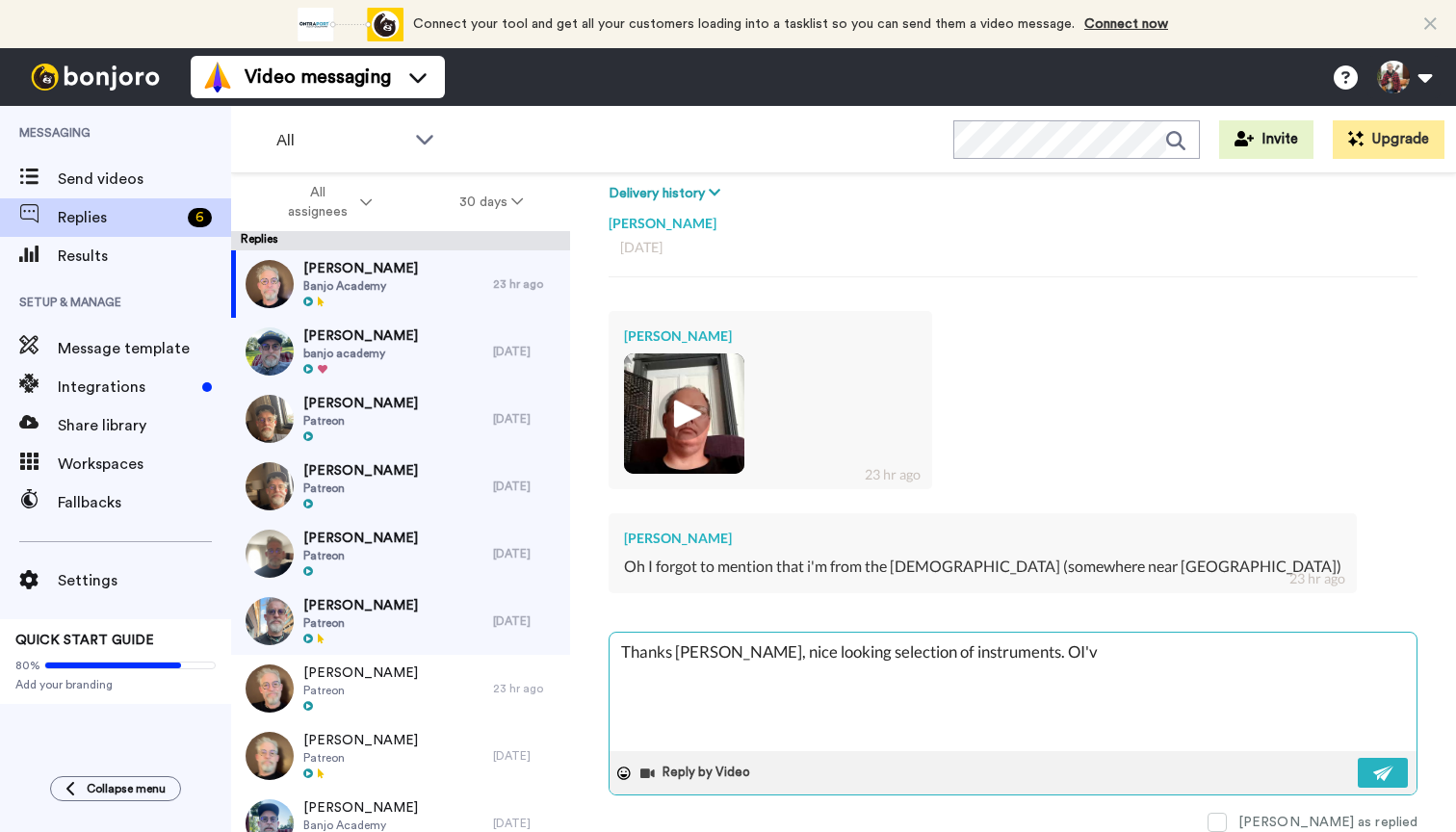
type textarea "x"
type textarea "Thanks [PERSON_NAME], nice looking selection of instruments. OI've"
type textarea "x"
type textarea "Thanks [PERSON_NAME], nice looking selection of instruments. OI've"
type textarea "x"
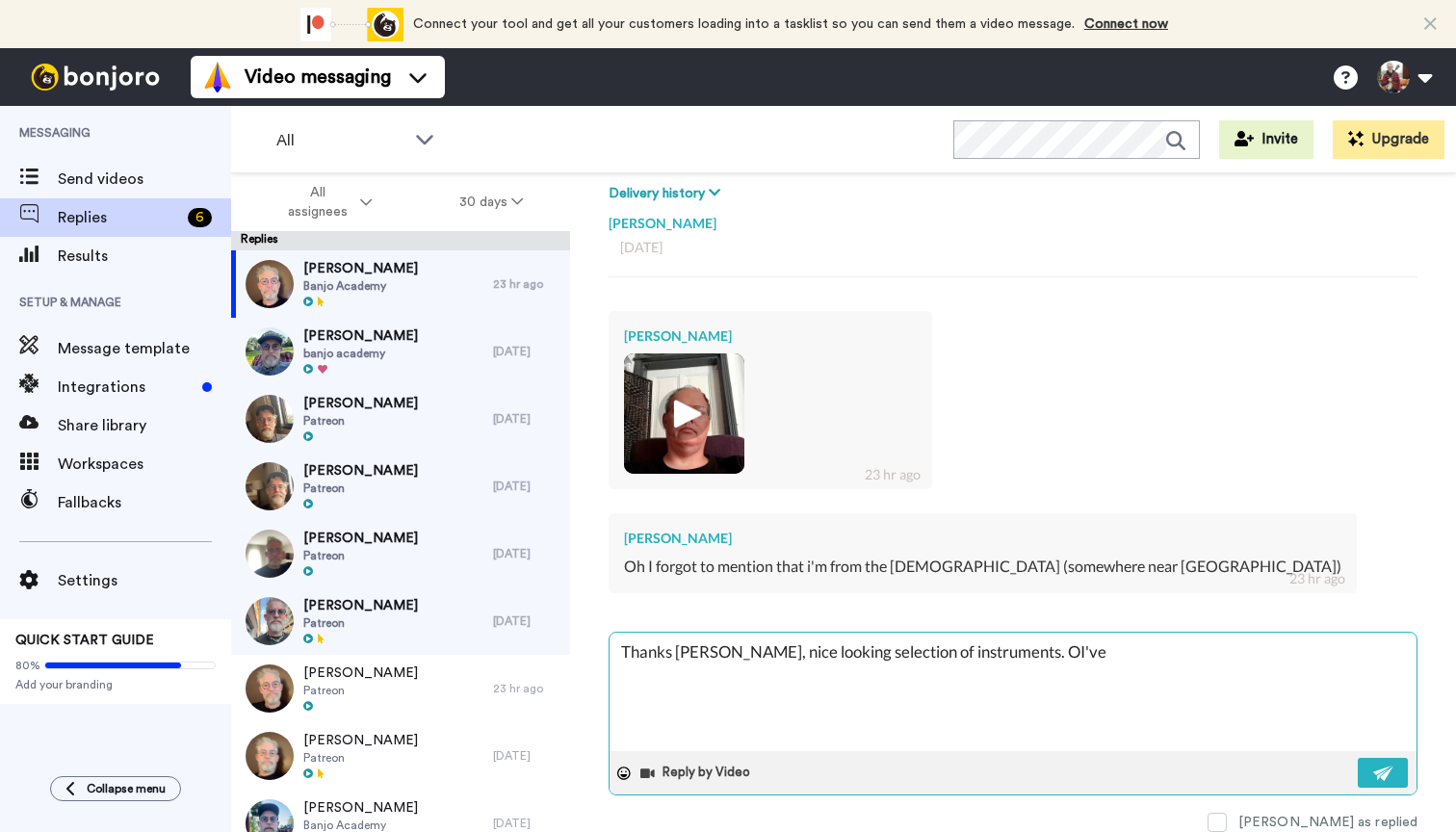
type textarea "Thanks [PERSON_NAME], nice looking selection of instruments. OI'v"
type textarea "x"
type textarea "Thanks [PERSON_NAME], nice looking selection of instruments. OI'"
type textarea "x"
type textarea "Thanks [PERSON_NAME], nice looking selection of instruments. OI"
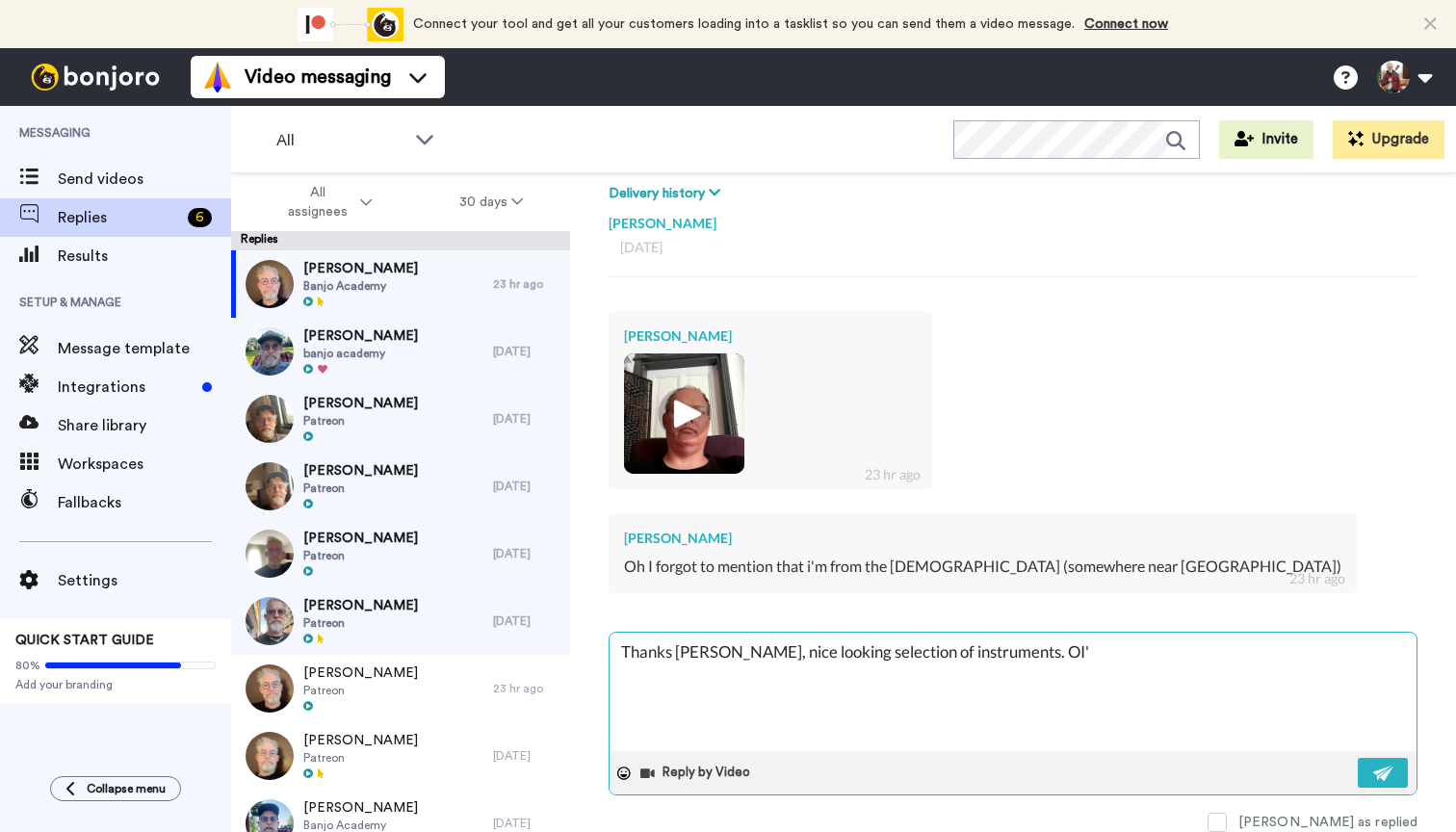
type textarea "x"
type textarea "Thanks [PERSON_NAME], nice looking selection of instruments. O"
type textarea "x"
type textarea "Thanks [PERSON_NAME], nice looking selection of instruments."
type textarea "x"
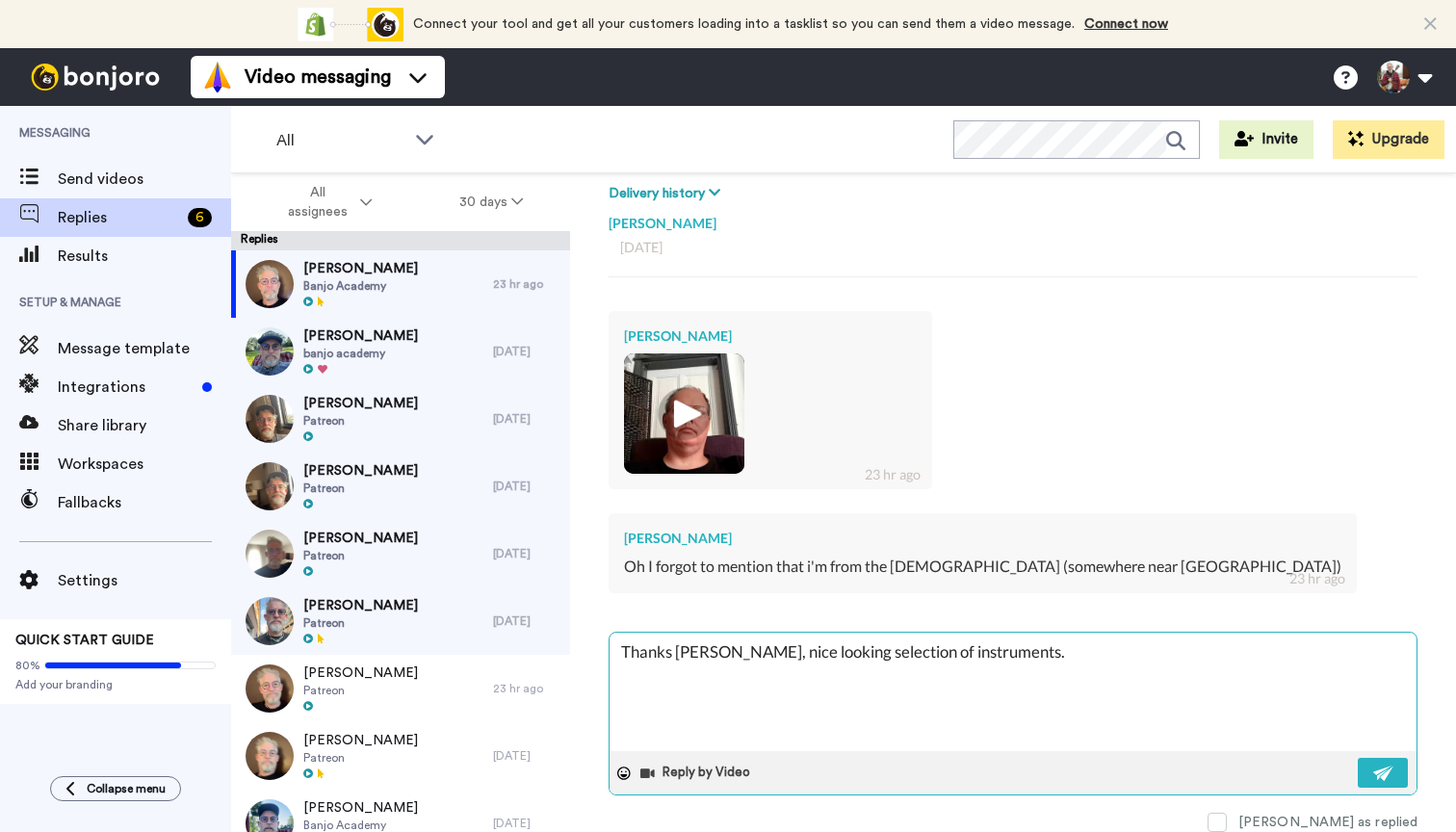
type textarea "Thanks [PERSON_NAME], nice looking selection of instruments. I"
type textarea "x"
type textarea "Thanks [PERSON_NAME], nice looking selection of instruments. I'"
type textarea "x"
type textarea "Thanks [PERSON_NAME], nice looking selection of instruments. I'v"
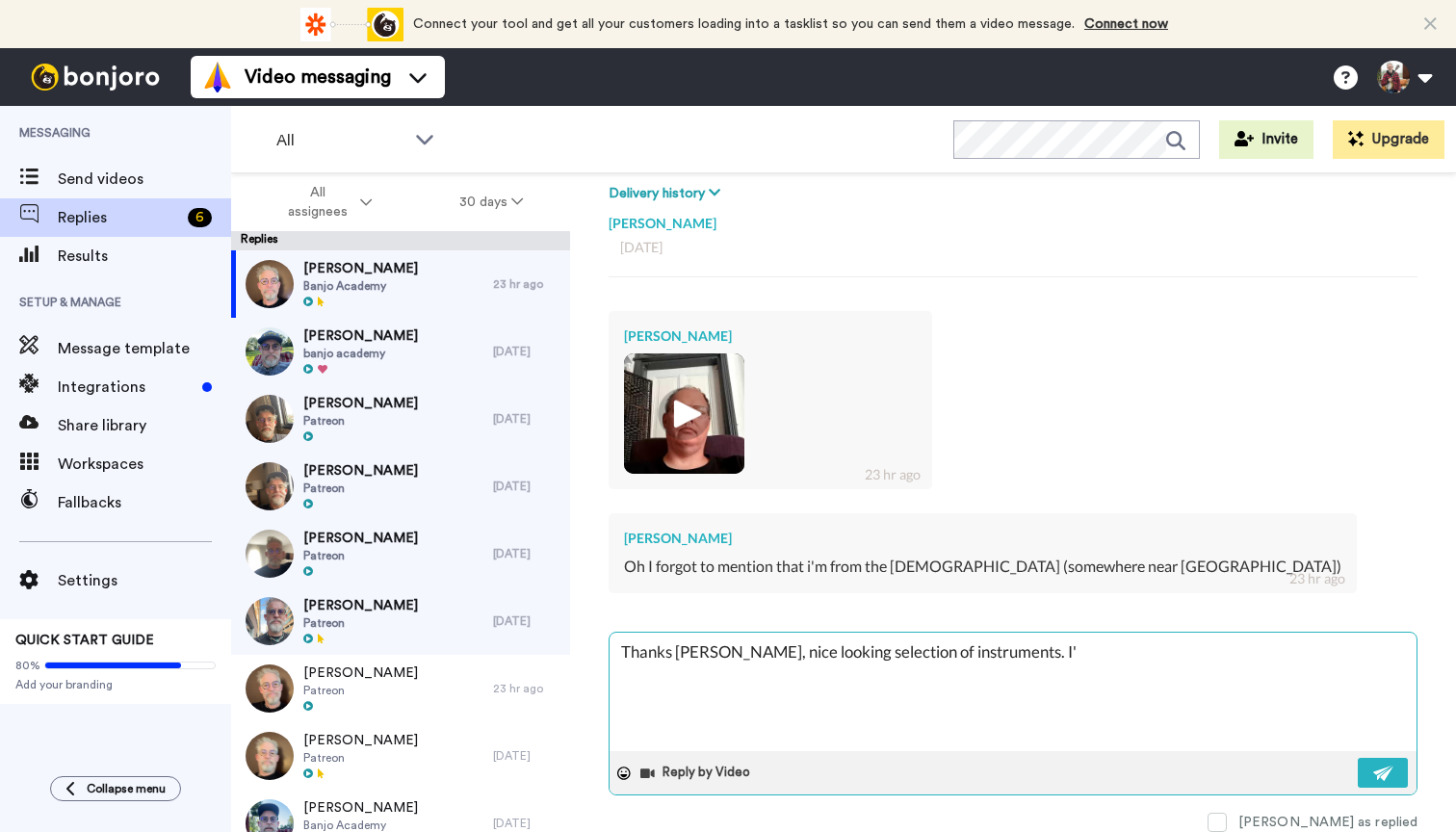
type textarea "x"
type textarea "Thanks [PERSON_NAME], nice looking selection of instruments. I've"
type textarea "x"
type textarea "Thanks [PERSON_NAME], nice looking selection of instruments. I've"
type textarea "x"
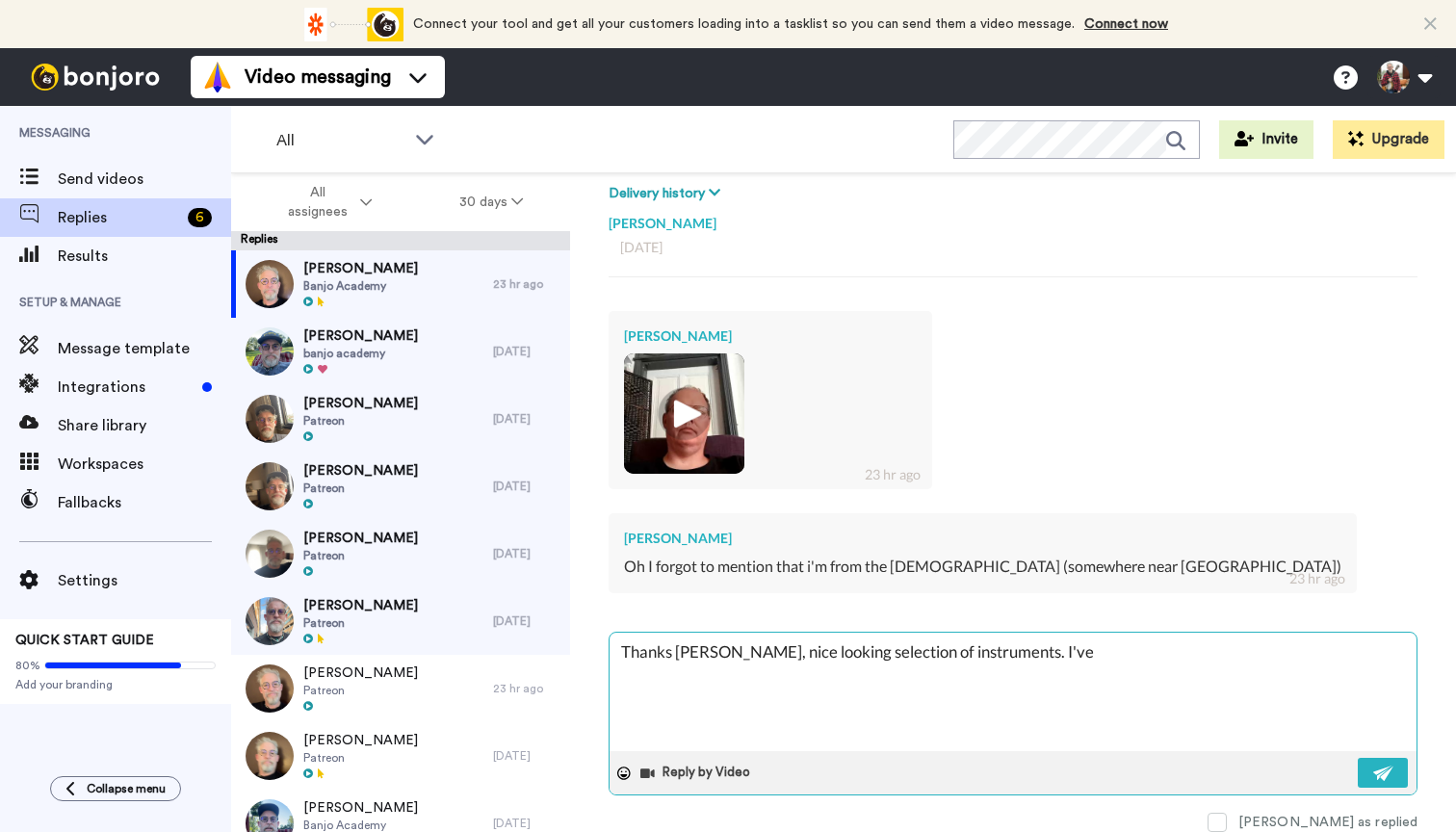
type textarea "Thanks [PERSON_NAME], nice looking selection of instruments. I've l"
type textarea "x"
type textarea "Thanks [PERSON_NAME], nice looking selection of instruments. I've"
type textarea "x"
type textarea "Thanks [PERSON_NAME], nice looking selection of instruments. I've a"
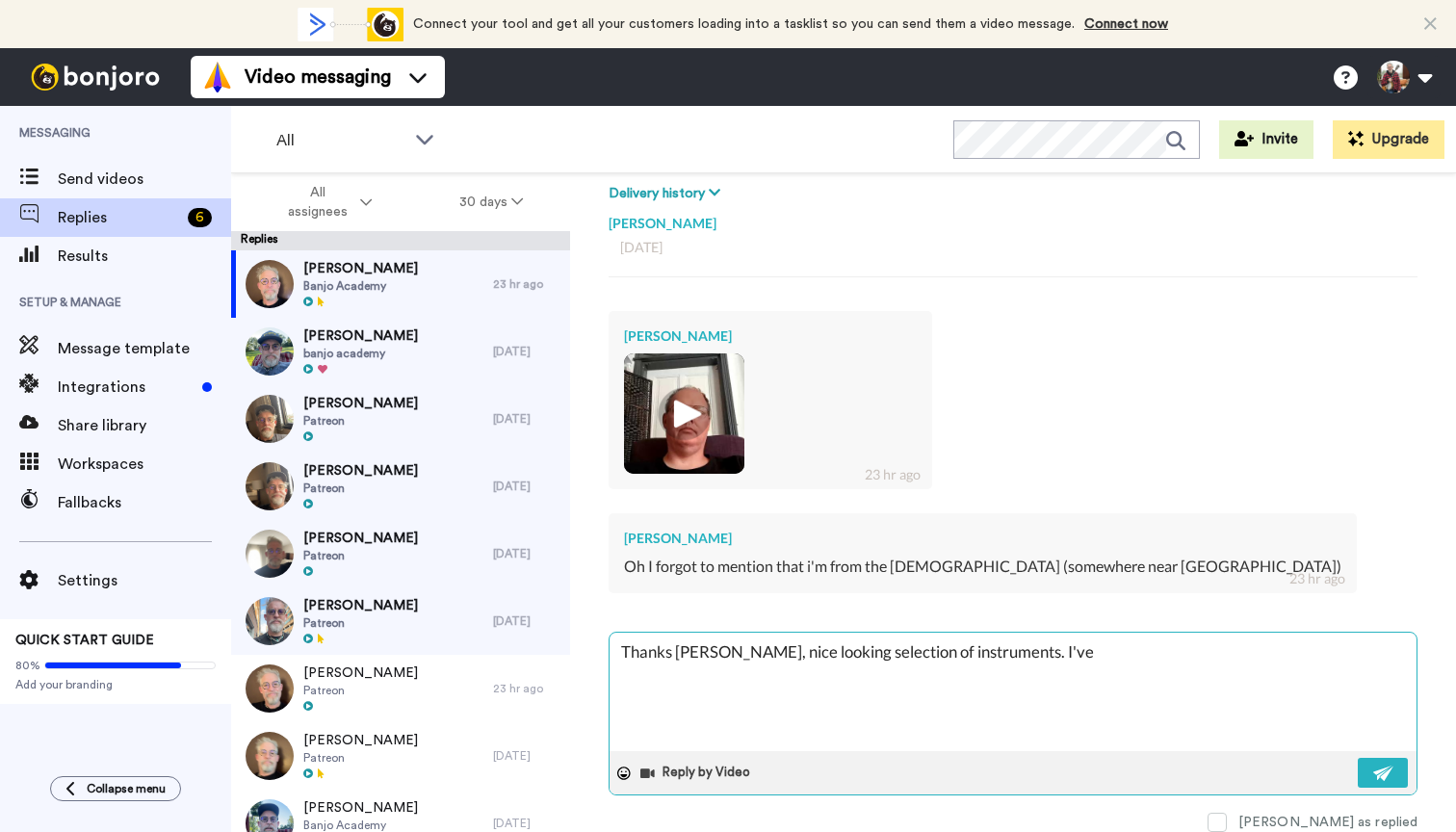
type textarea "x"
type textarea "Thanks [PERSON_NAME], nice looking selection of instruments. I've al"
type textarea "x"
type textarea "Thanks [PERSON_NAME], nice looking selection of instruments. I've ala"
type textarea "x"
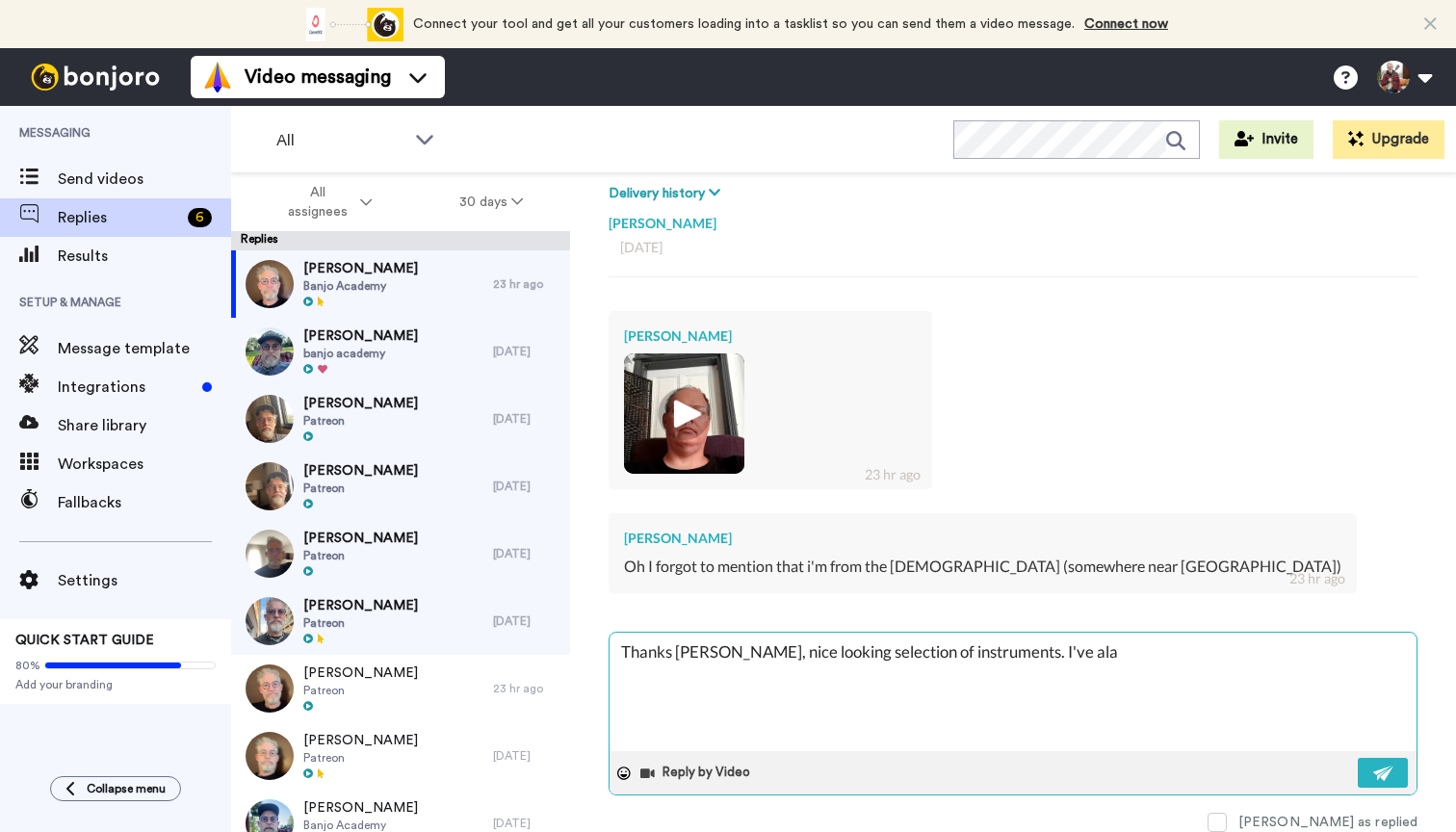
type textarea "Thanks [PERSON_NAME], nice looking selection of instruments. I've al"
type textarea "x"
type textarea "Thanks [PERSON_NAME], nice looking selection of instruments. I've alw"
type textarea "x"
type textarea "Thanks [PERSON_NAME], nice looking selection of instruments. I've alwa"
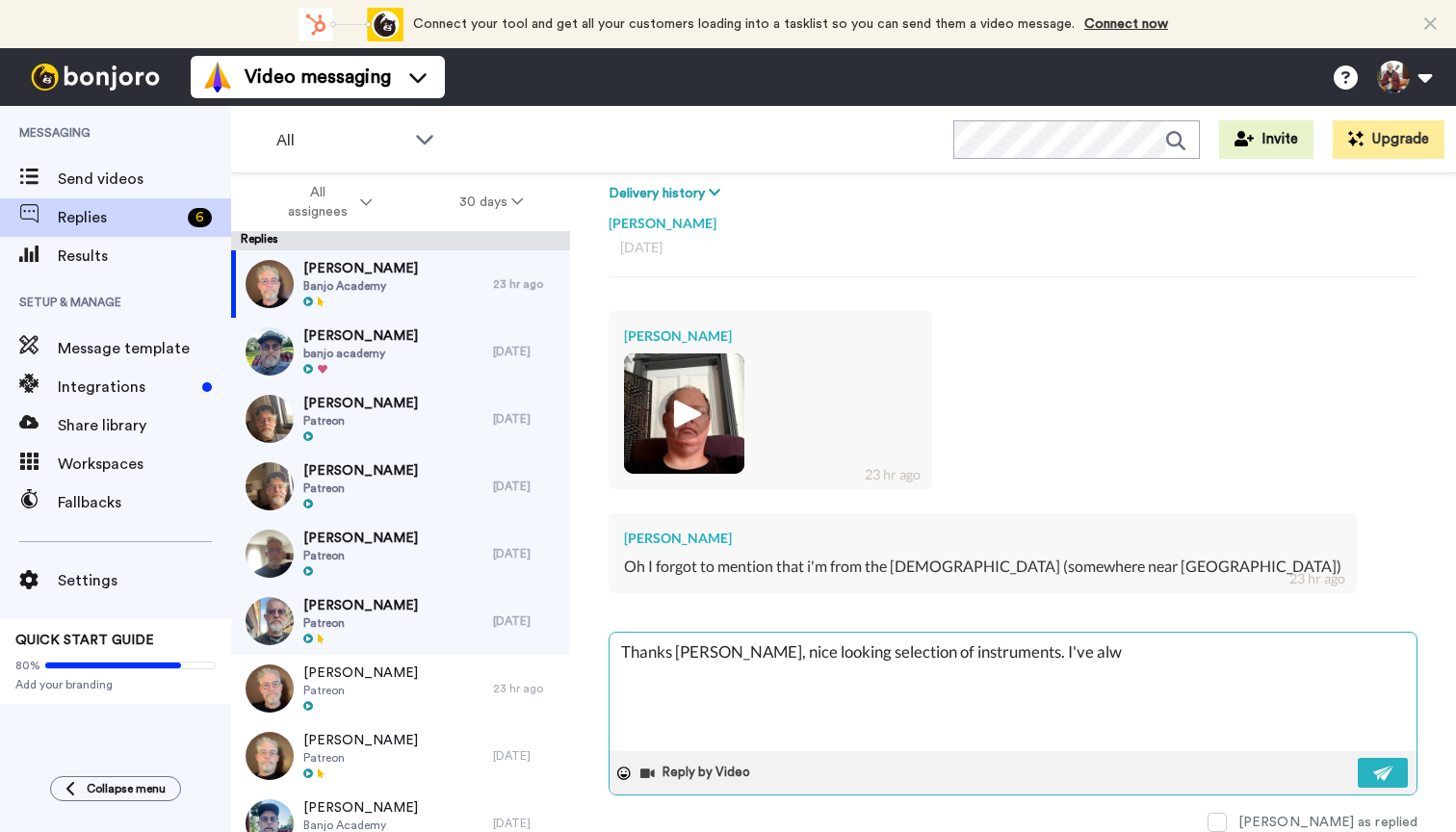
type textarea "x"
type textarea "Thanks [PERSON_NAME], nice looking selection of instruments. I've alway"
type textarea "x"
type textarea "Thanks [PERSON_NAME], nice looking selection of instruments. I've always"
type textarea "x"
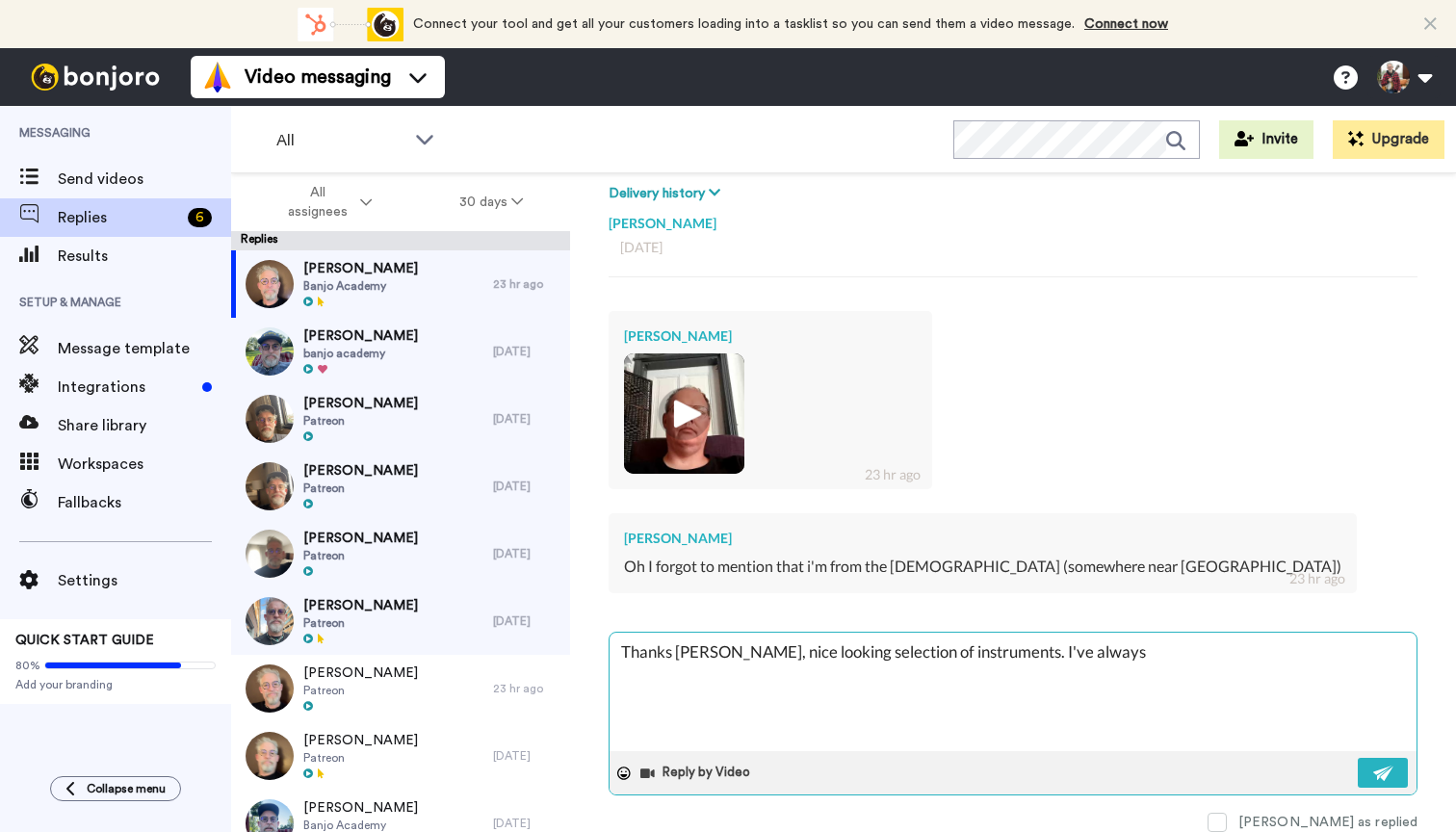
type textarea "Thanks [PERSON_NAME], nice looking selection of instruments. I've always"
type textarea "x"
type textarea "Thanks [PERSON_NAME], nice looking selection of instruments. I've always f"
type textarea "x"
type textarea "Thanks [PERSON_NAME], nice looking selection of instruments. I've always fa"
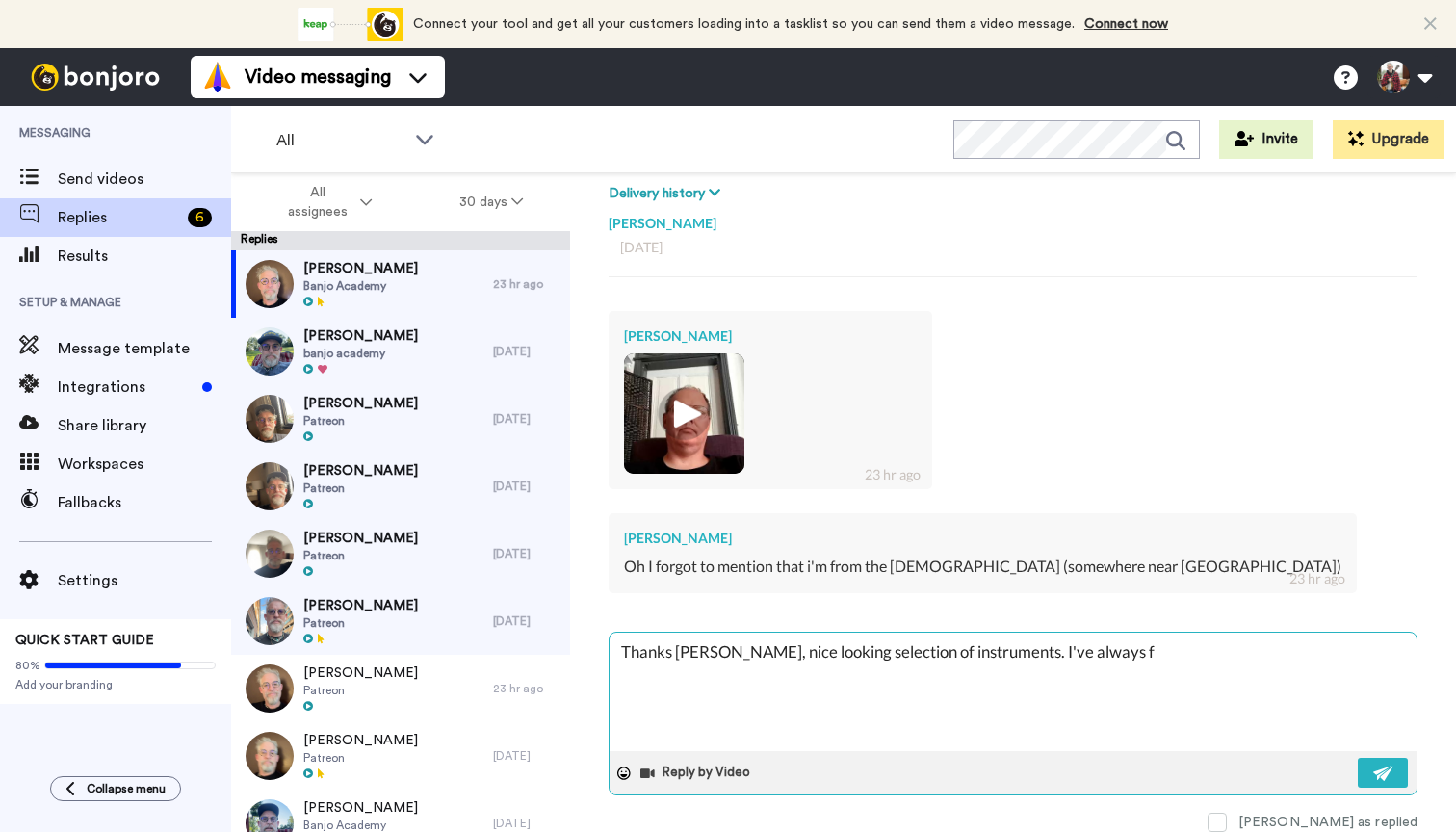
type textarea "x"
type textarea "Thanks [PERSON_NAME], nice looking selection of instruments. I've always fan"
type textarea "x"
type textarea "Thanks [PERSON_NAME], nice looking selection of instruments. I've always fanc"
type textarea "x"
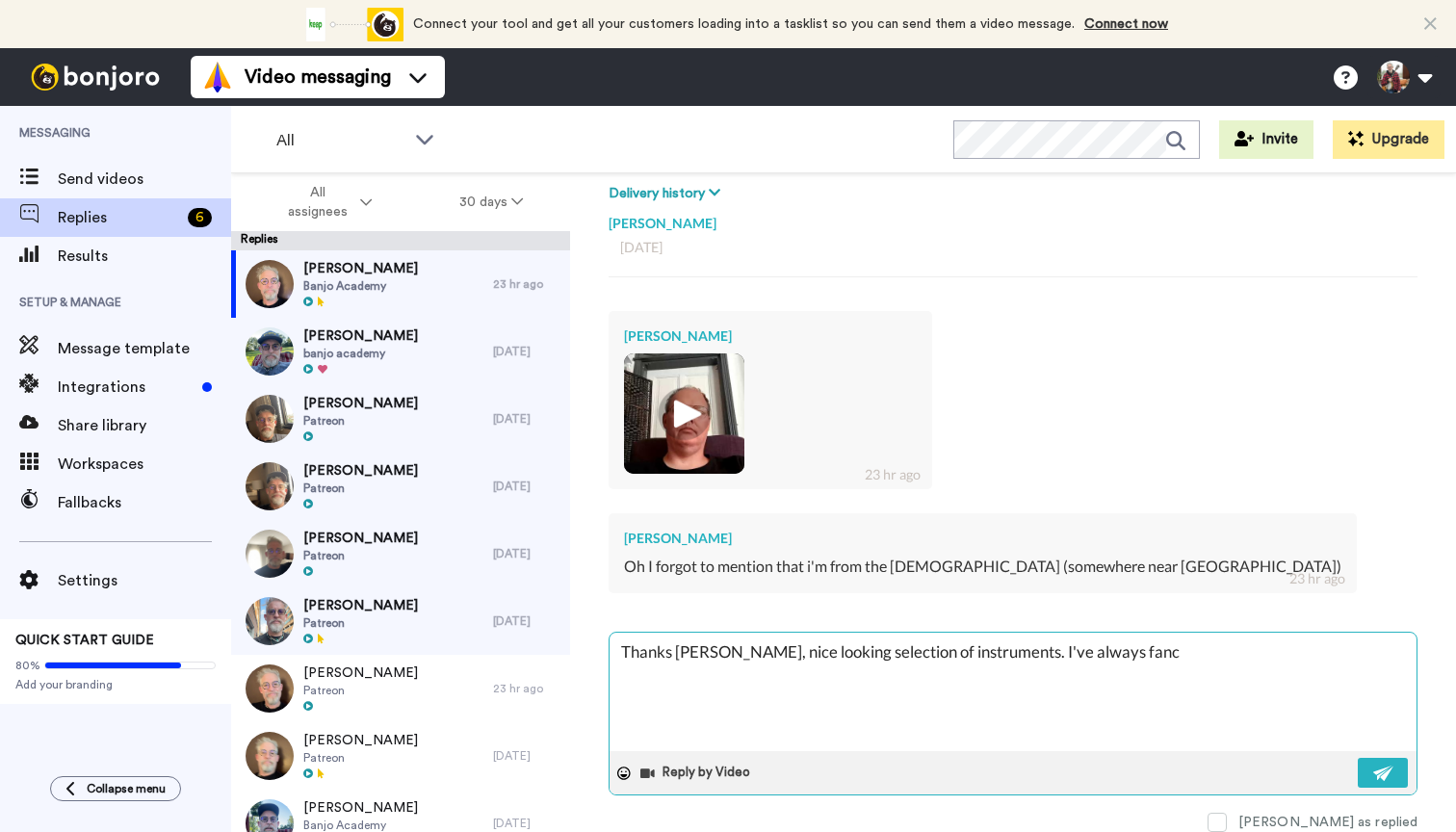
type textarea "Thanks [PERSON_NAME], nice looking selection of instruments. I've always fanci"
type textarea "x"
type textarea "Thanks [PERSON_NAME], nice looking selection of instruments. I've always fancie"
type textarea "x"
type textarea "Thanks [PERSON_NAME], nice looking selection of instruments. I've always fancied"
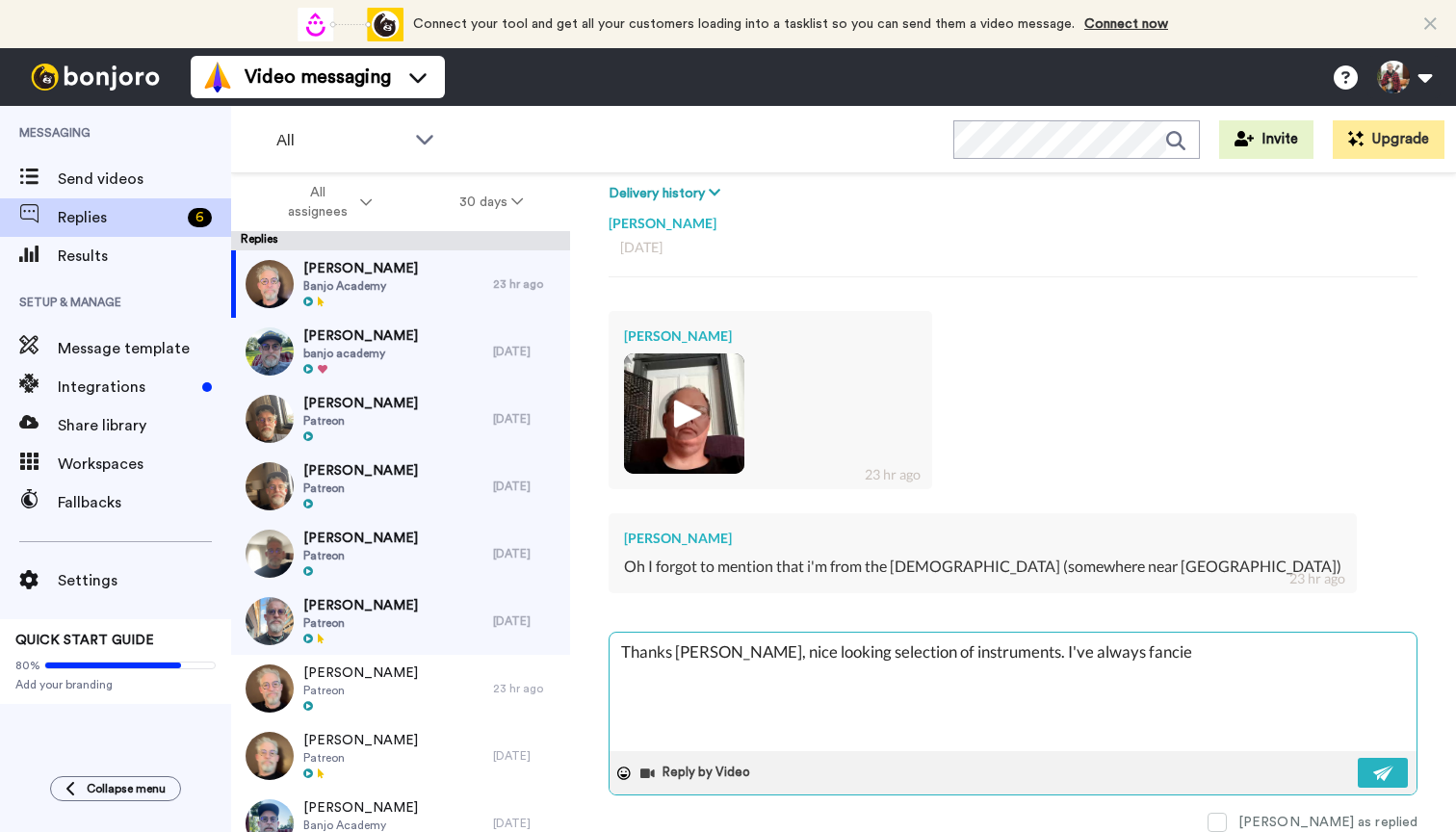
type textarea "x"
type textarea "Thanks [PERSON_NAME], nice looking selection of instruments. I've always fancied"
type textarea "x"
type textarea "Thanks [PERSON_NAME], nice looking selection of instruments. I've always fancie…"
type textarea "x"
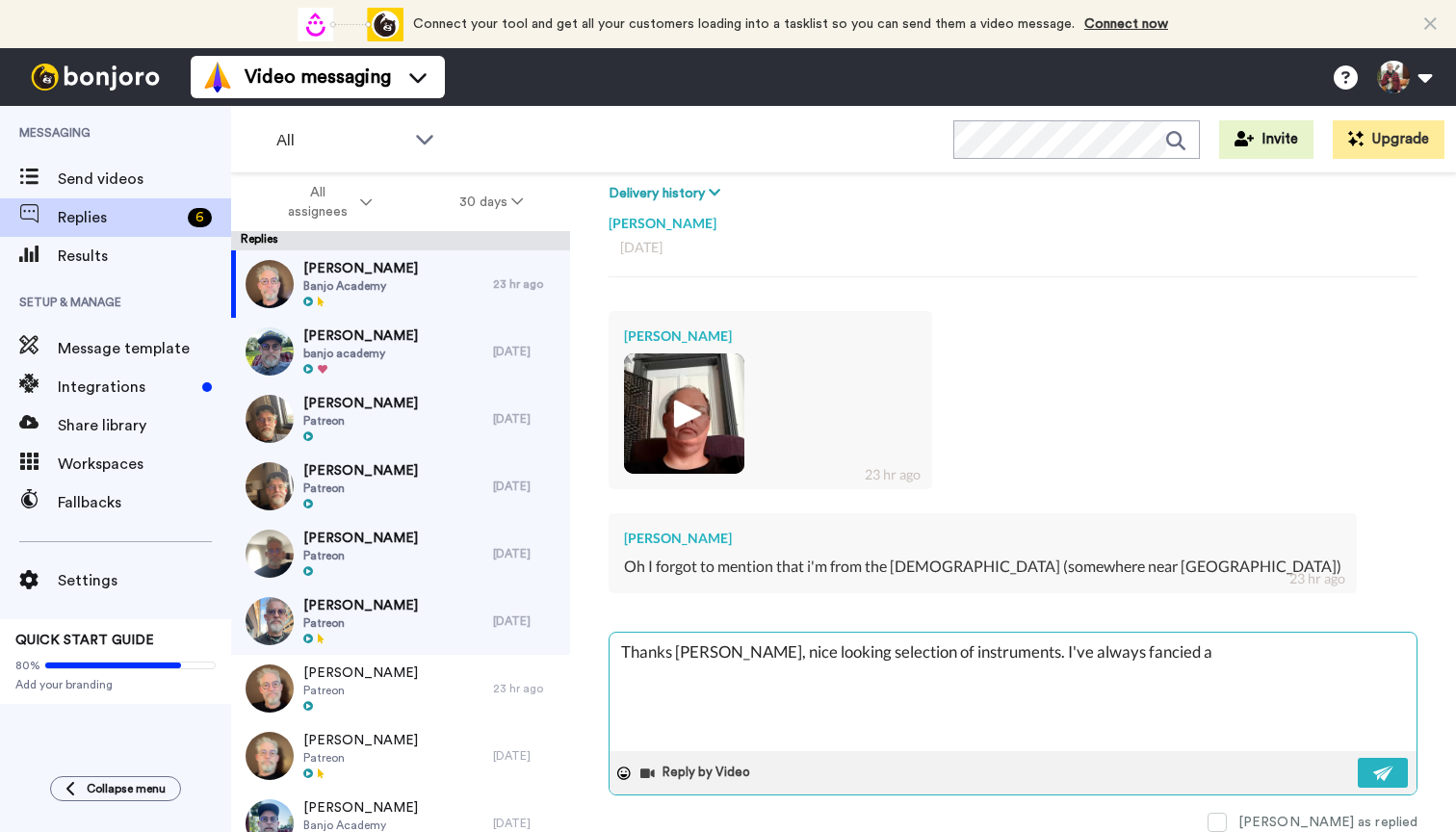
type textarea "Thanks [PERSON_NAME], nice looking selection of instruments. I've always fancie…"
type textarea "x"
type textarea "Thanks [PERSON_NAME], nice looking selection of instruments. I've always fancie…"
type textarea "x"
type textarea "Thanks [PERSON_NAME], nice looking selection of instruments. I've always fancie…"
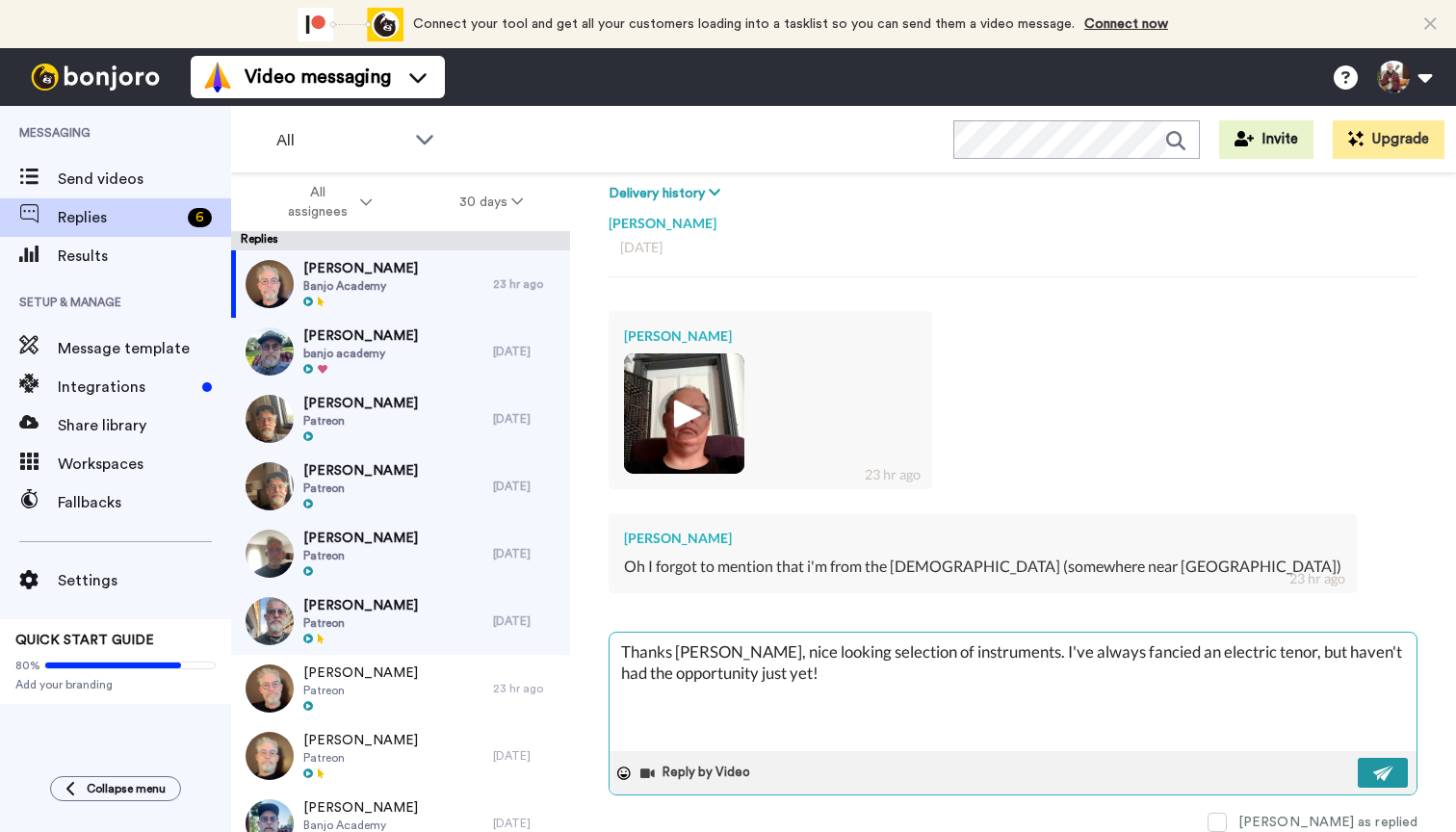
click at [1381, 767] on img at bounding box center [1384, 774] width 21 height 16
